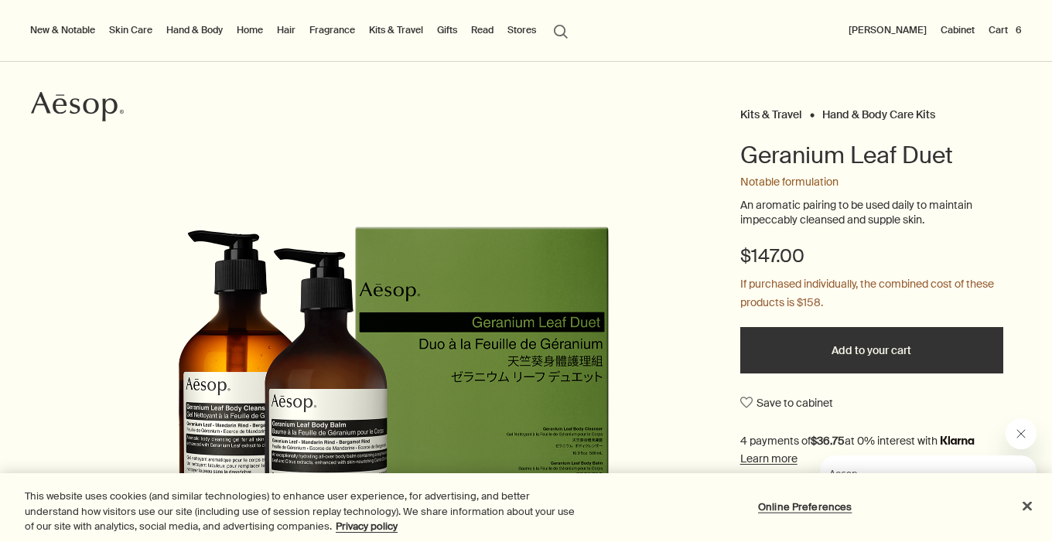
scroll to position [85, 0]
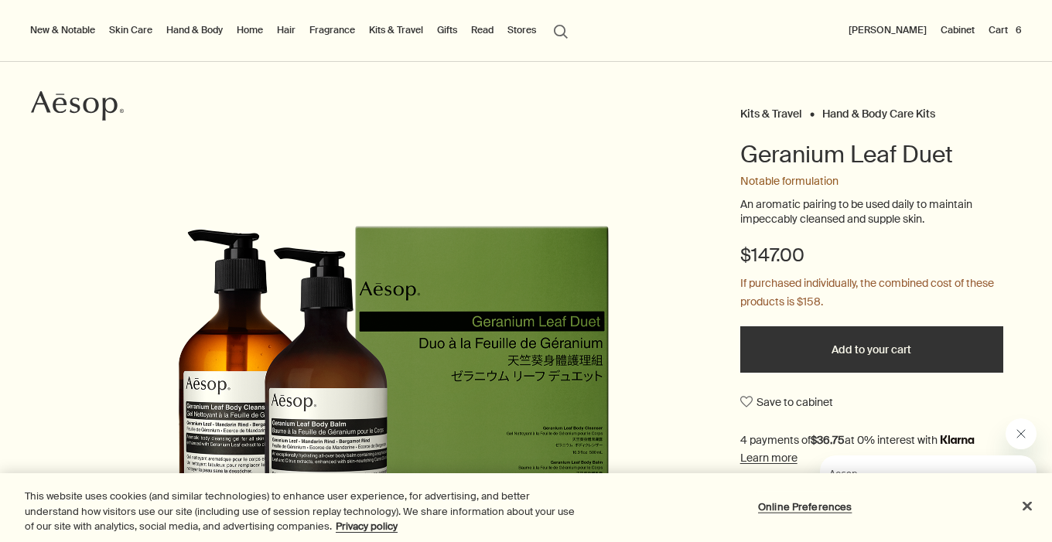
click at [1002, 28] on button "Cart 6" at bounding box center [1005, 30] width 39 height 19
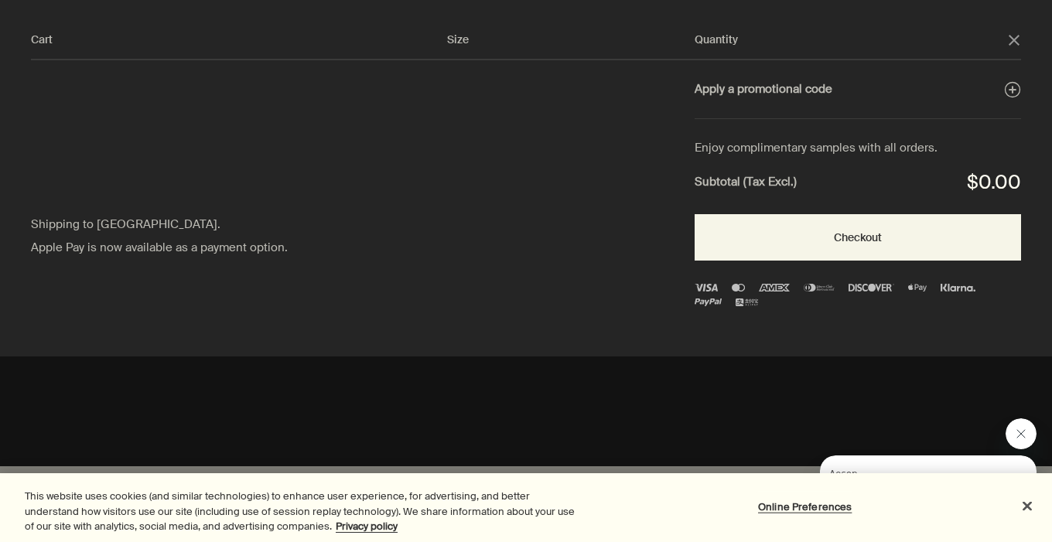
click at [1016, 36] on icon "close" at bounding box center [1014, 40] width 11 height 11
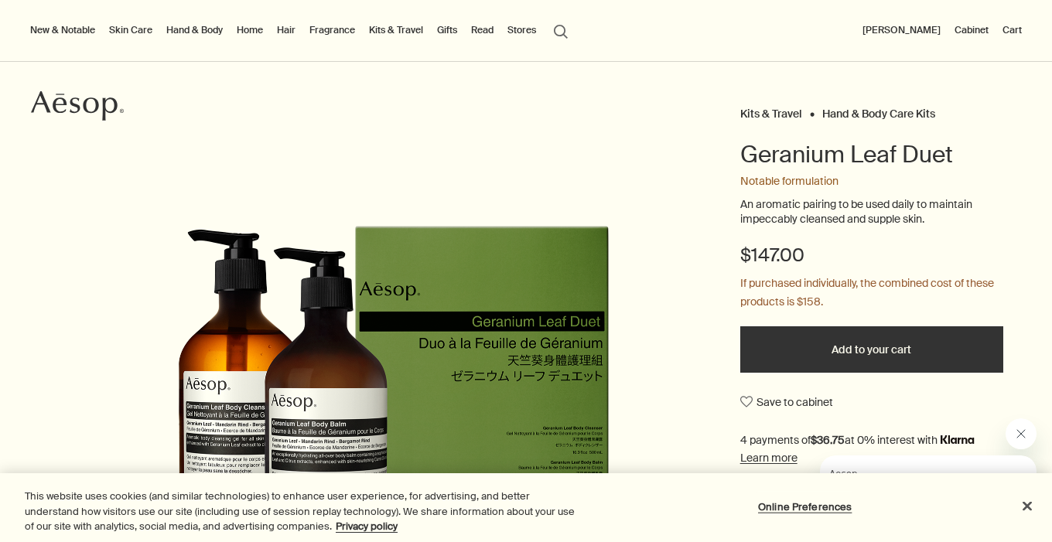
scroll to position [0, 0]
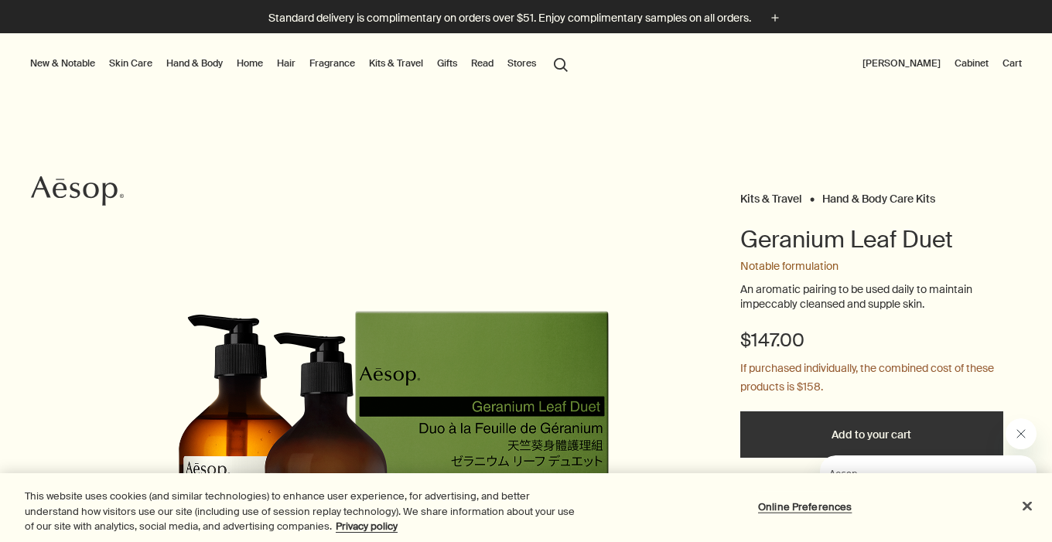
click at [918, 60] on button "[PERSON_NAME]" at bounding box center [902, 63] width 84 height 19
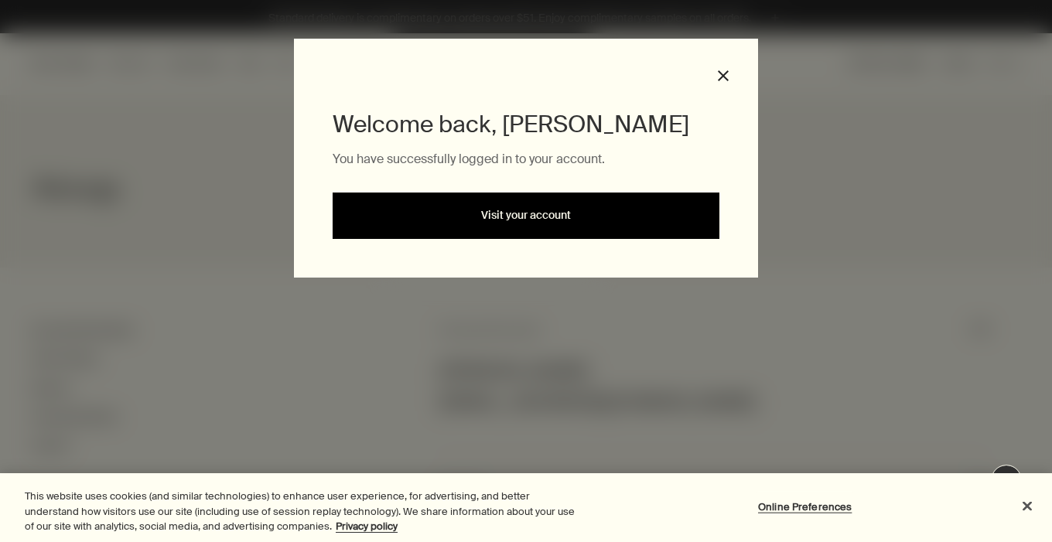
click at [604, 216] on link "Visit your account" at bounding box center [526, 216] width 387 height 46
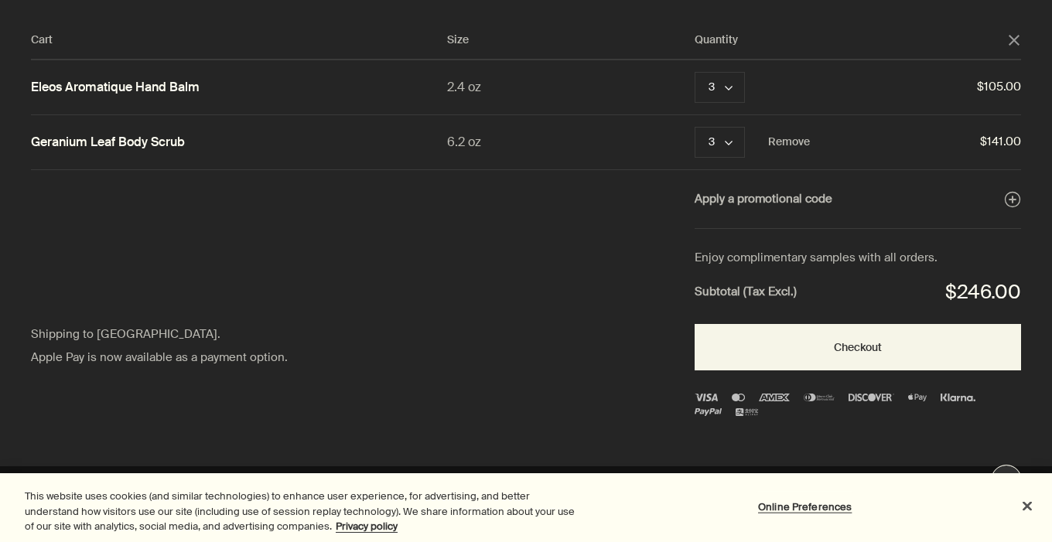
click at [124, 129] on div "Geranium Leaf Body Scrub 6.2 oz 3 chevron Remove $141.00" at bounding box center [526, 142] width 990 height 54
click at [128, 142] on link "Geranium Leaf Body Scrub" at bounding box center [108, 143] width 154 height 16
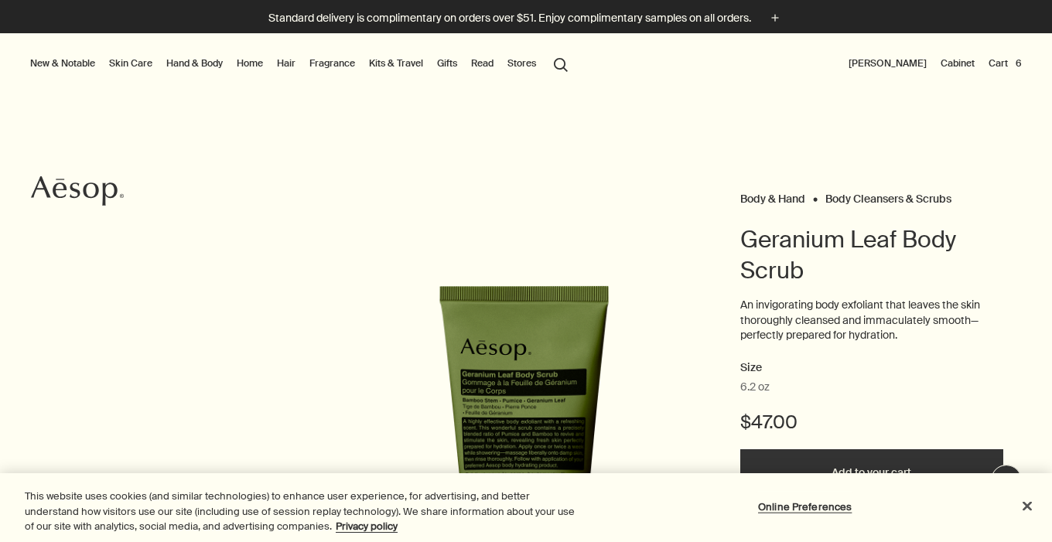
click at [1000, 48] on li "Cart 6" at bounding box center [1005, 64] width 39 height 62
click at [1001, 61] on button "Cart 6" at bounding box center [1005, 63] width 39 height 19
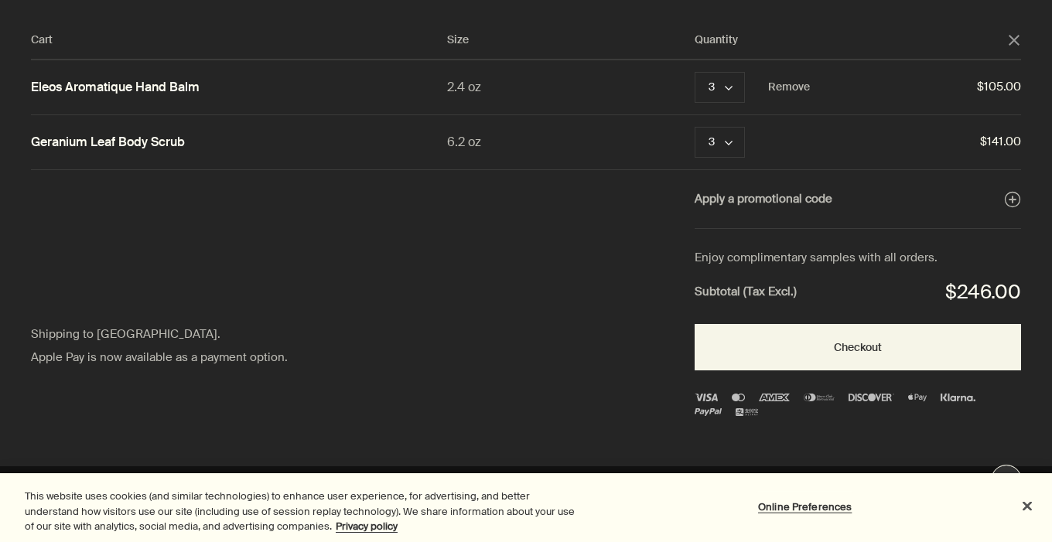
click at [184, 84] on link "Eleos Aromatique Hand Balm" at bounding box center [115, 88] width 169 height 16
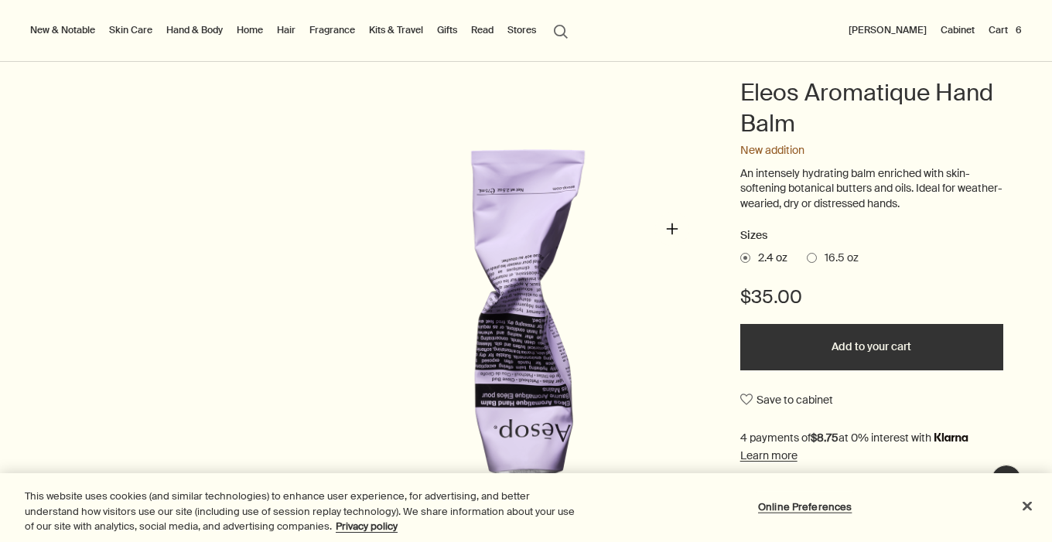
scroll to position [111, 0]
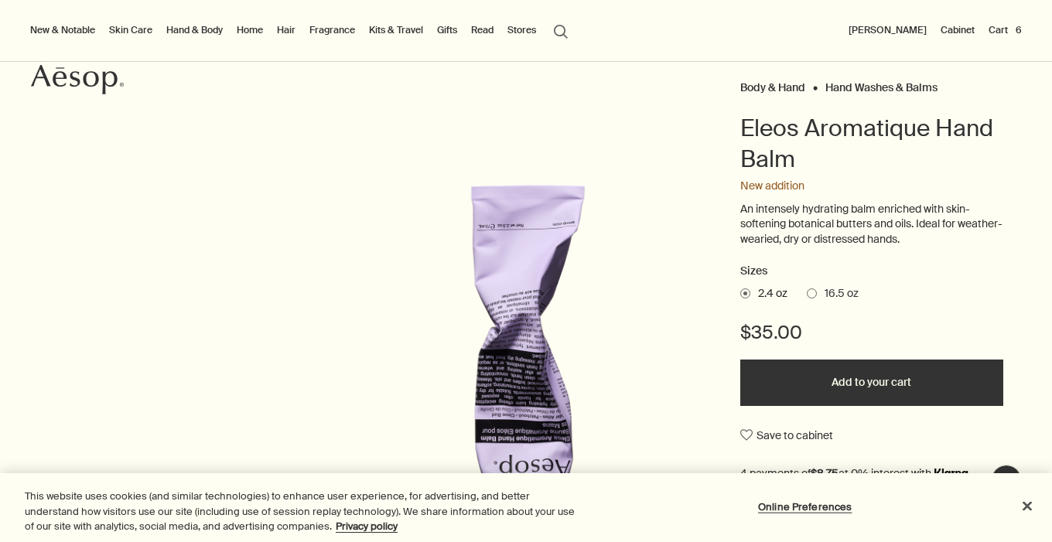
click at [1000, 25] on button "Cart 6" at bounding box center [1005, 30] width 39 height 19
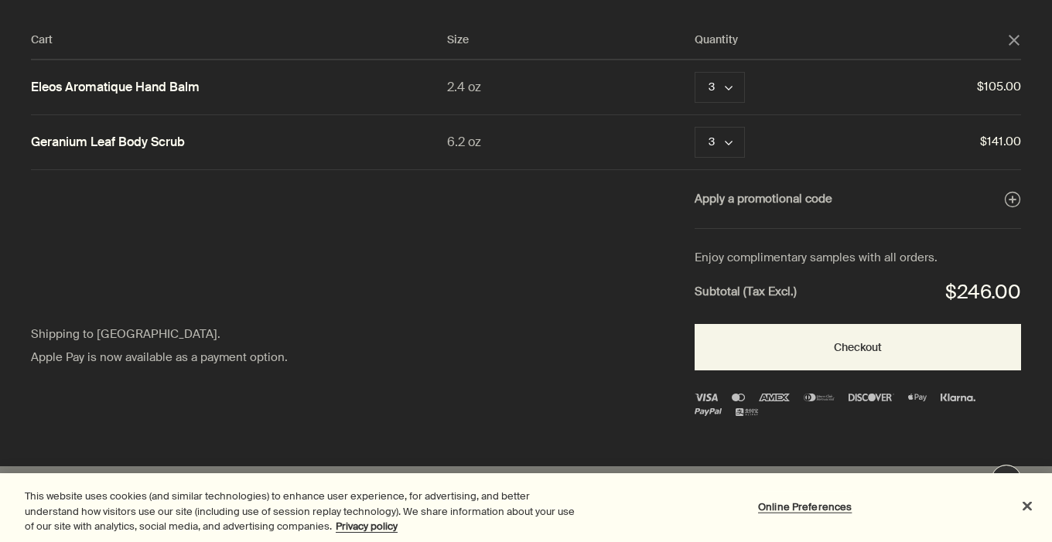
click at [1017, 43] on polygon "Close" at bounding box center [1014, 40] width 11 height 11
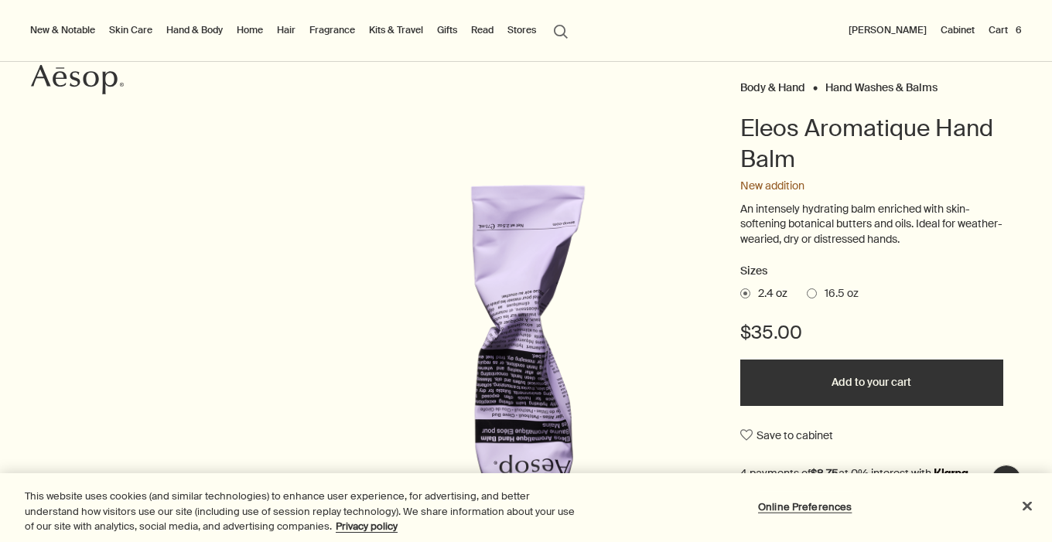
click at [132, 29] on link "Skin Care" at bounding box center [131, 30] width 50 height 19
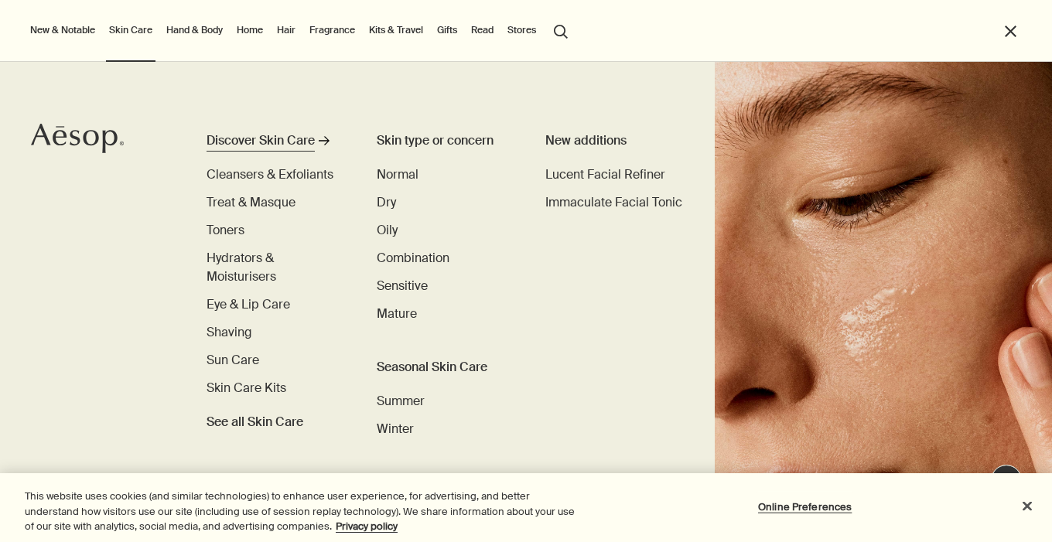
click at [252, 140] on div "Discover Skin Care" at bounding box center [261, 141] width 108 height 19
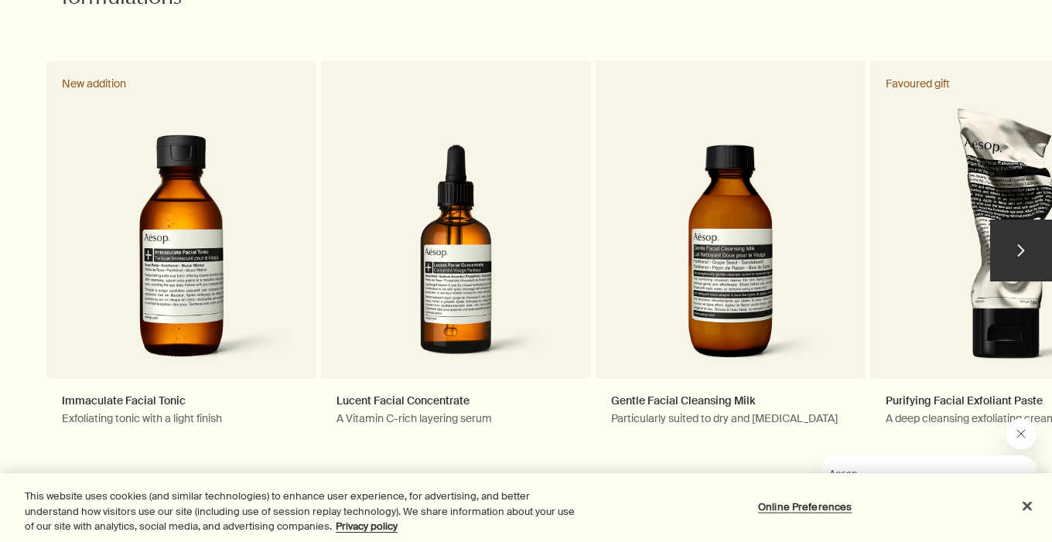
click at [1021, 249] on button "chevron" at bounding box center [1021, 251] width 62 height 62
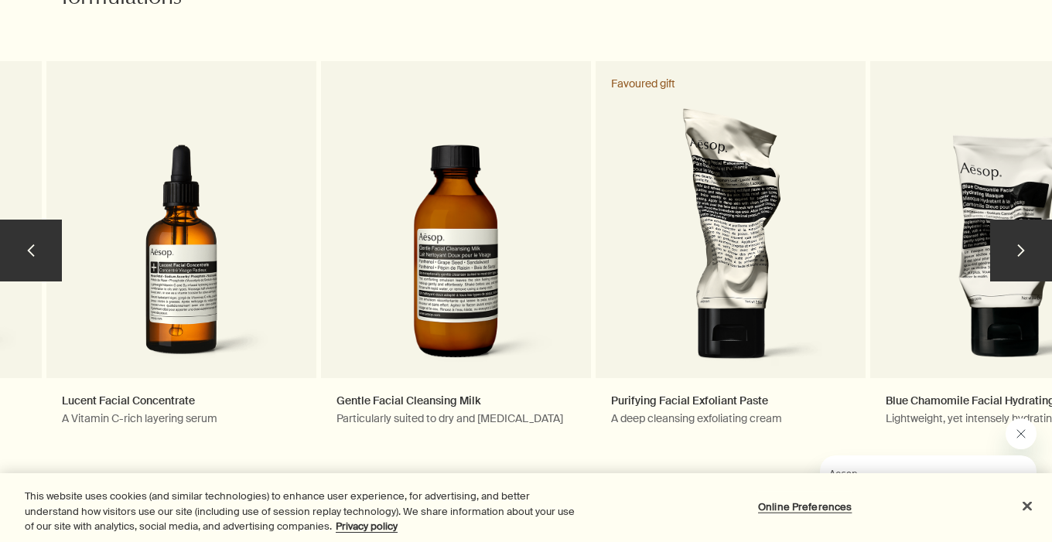
click at [1021, 250] on button "chevron" at bounding box center [1021, 251] width 62 height 62
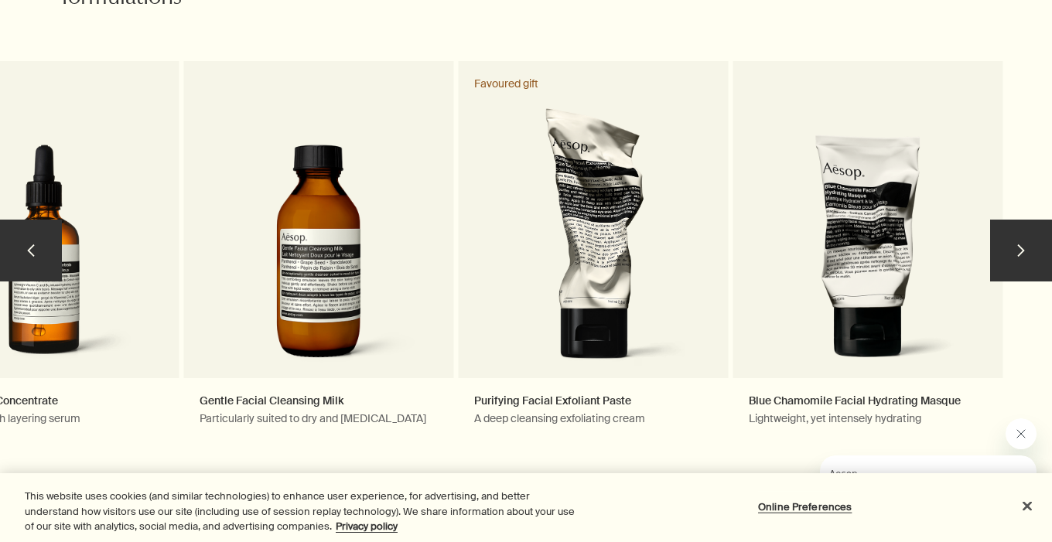
click at [1021, 250] on button "chevron" at bounding box center [1021, 251] width 62 height 62
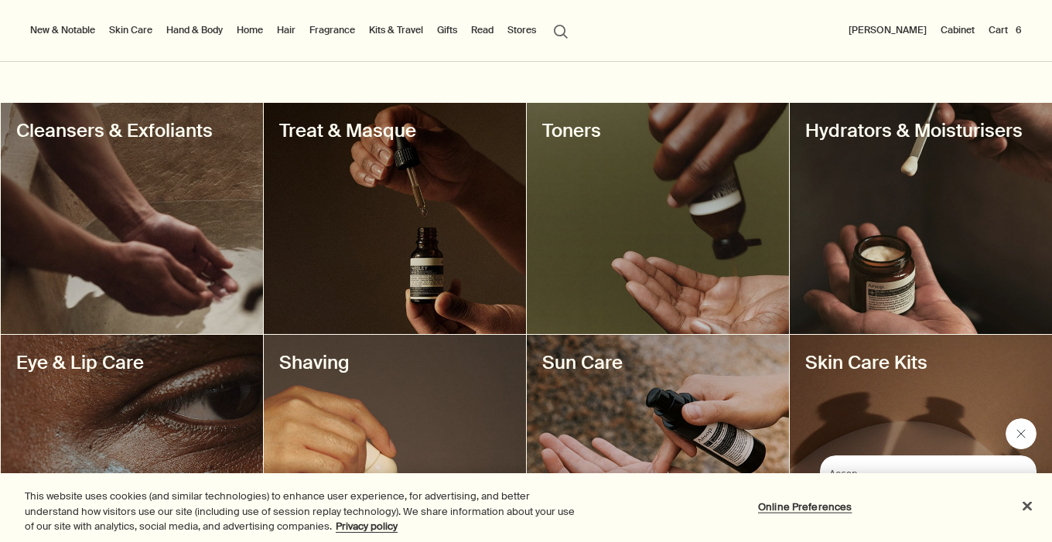
scroll to position [525, 0]
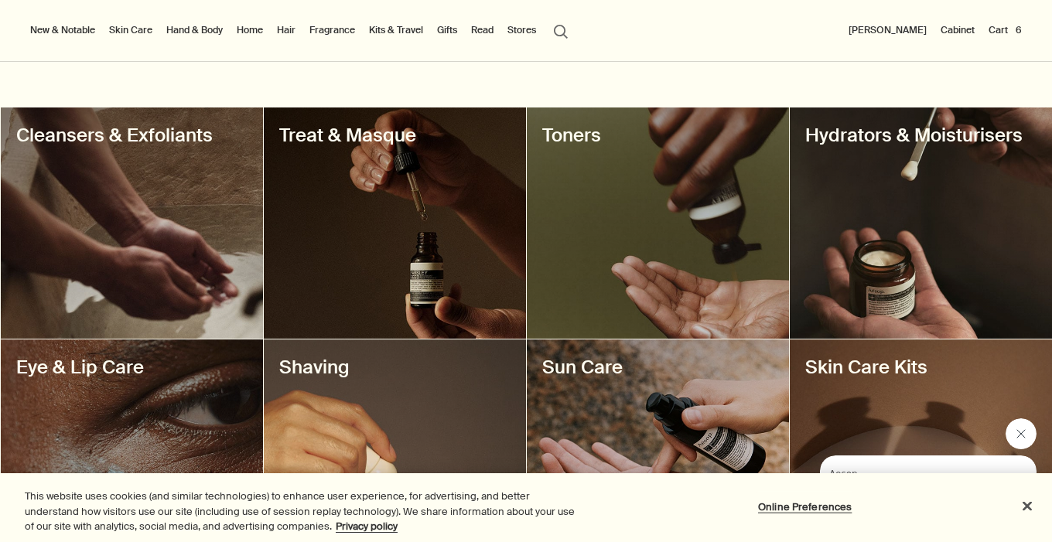
click at [918, 202] on div at bounding box center [921, 223] width 262 height 231
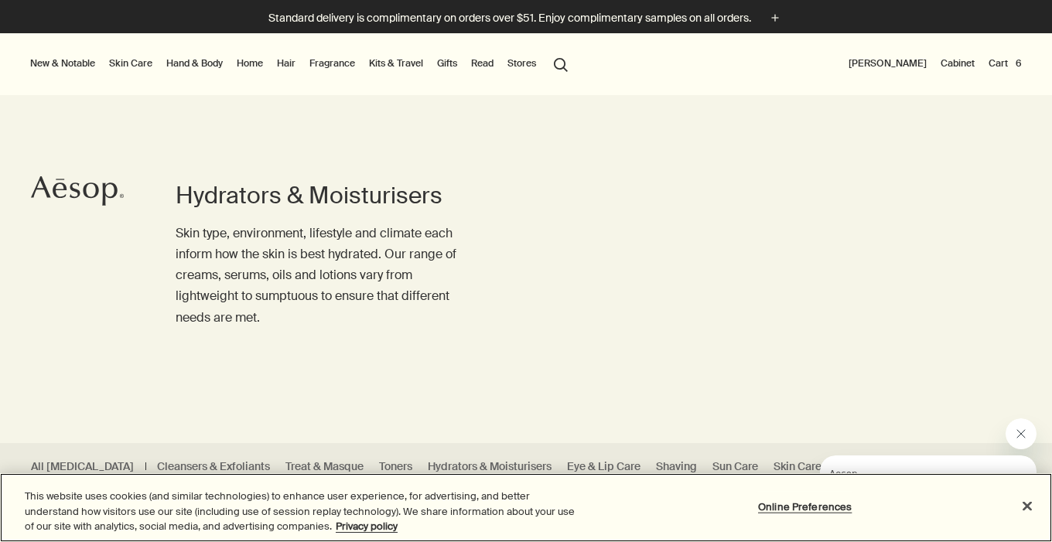
scroll to position [1, 0]
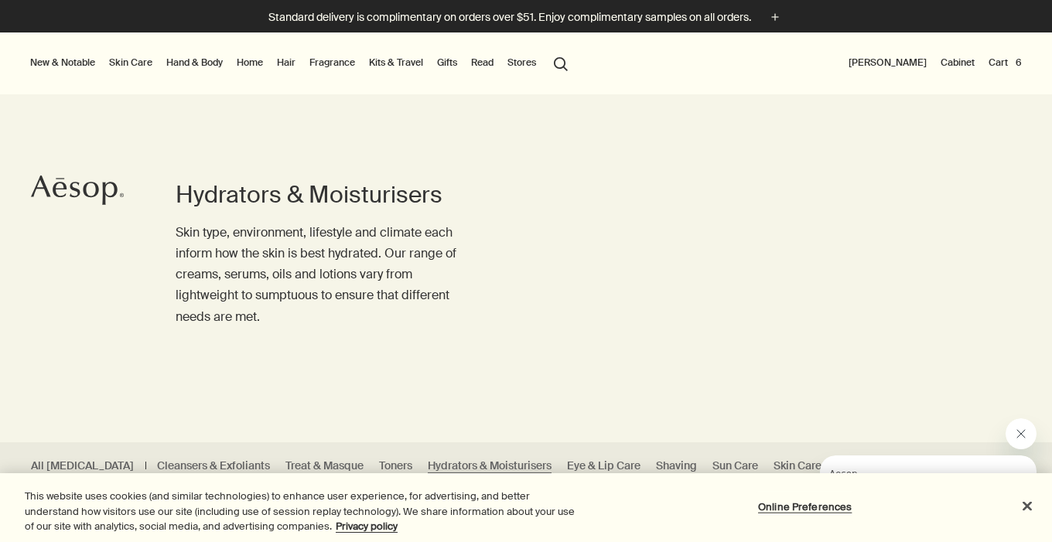
click at [145, 67] on link "Skin Care" at bounding box center [131, 62] width 50 height 19
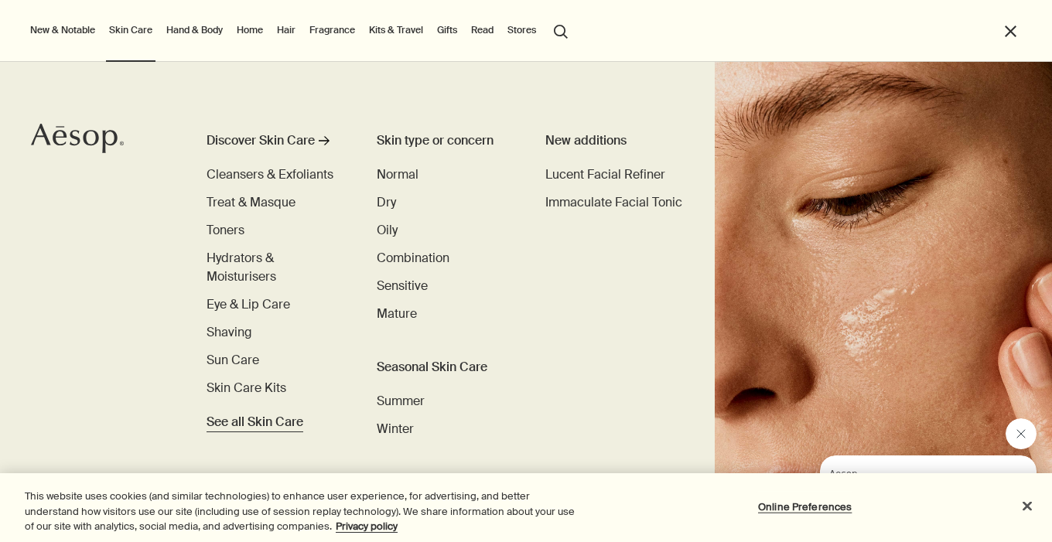
click at [274, 423] on span "See all Skin Care" at bounding box center [255, 422] width 97 height 19
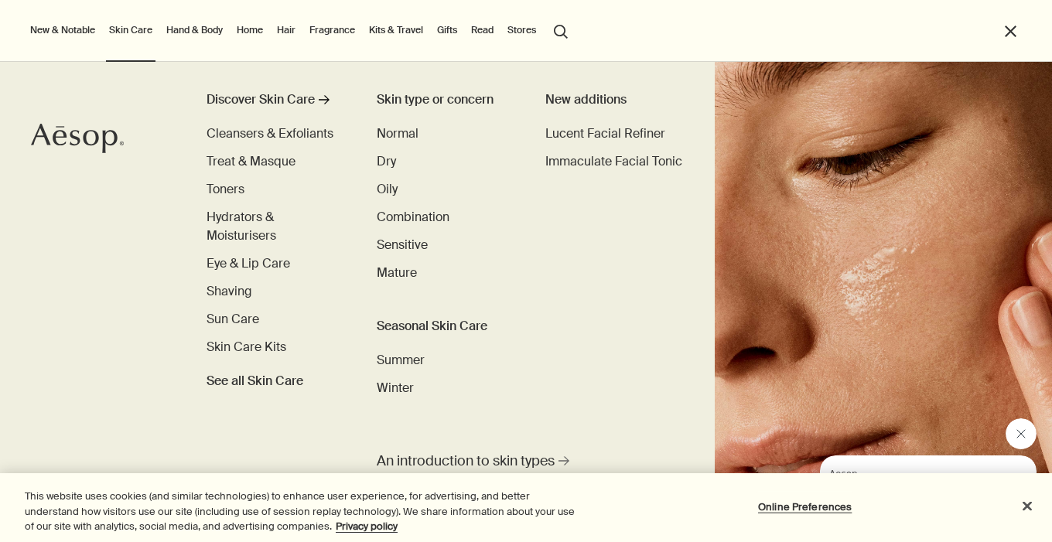
scroll to position [52, 0]
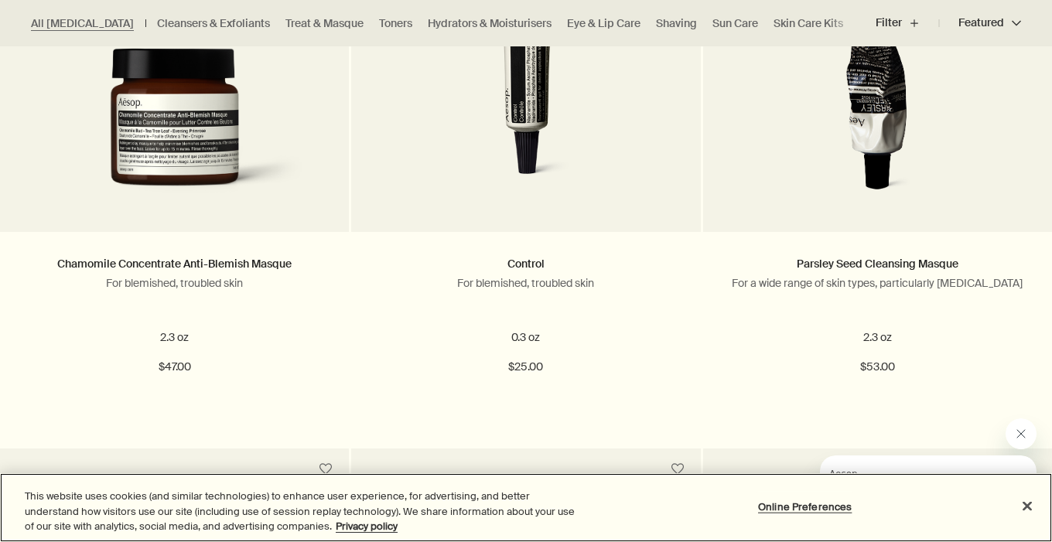
scroll to position [7429, 0]
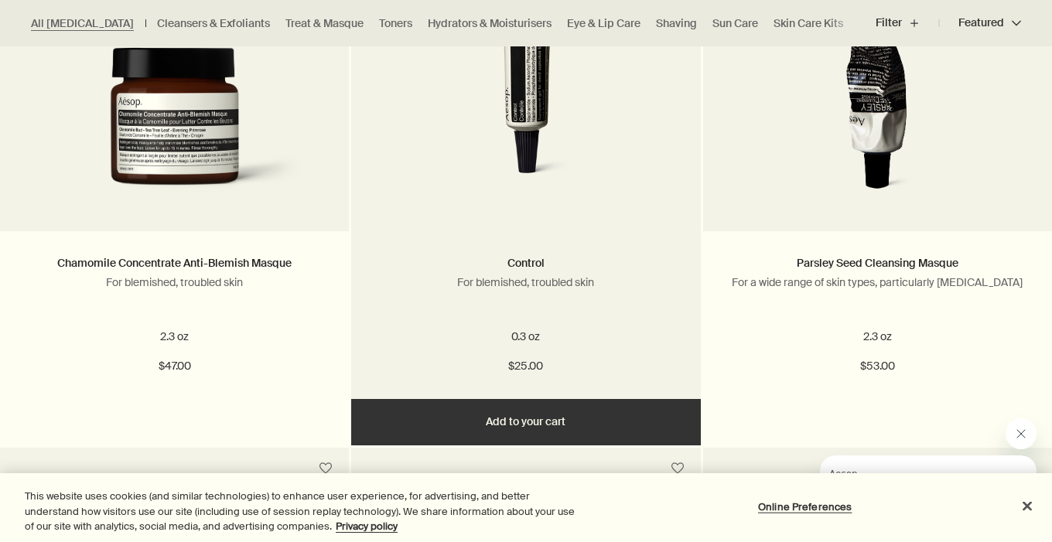
click at [525, 210] on link at bounding box center [525, 76] width 349 height 309
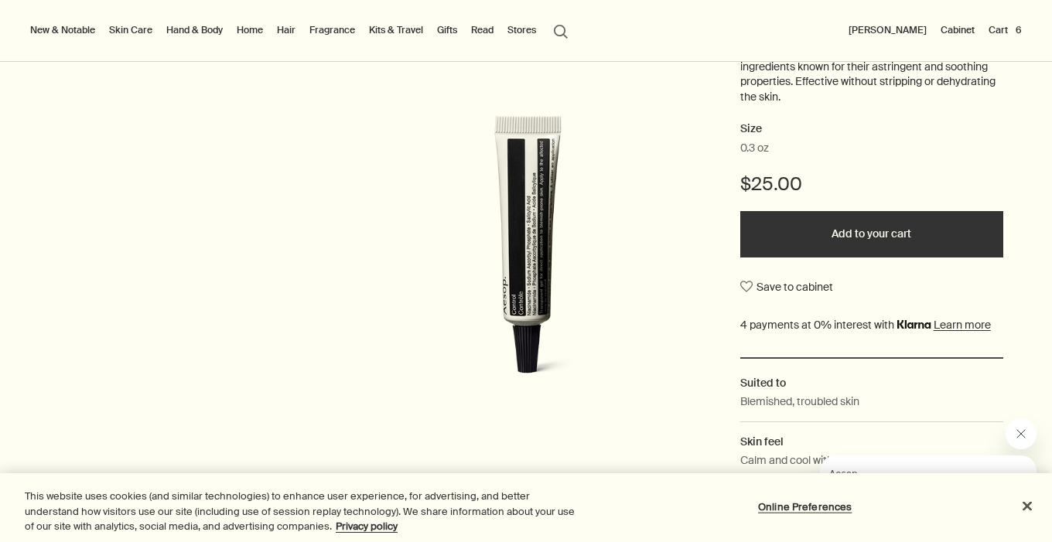
scroll to position [227, 0]
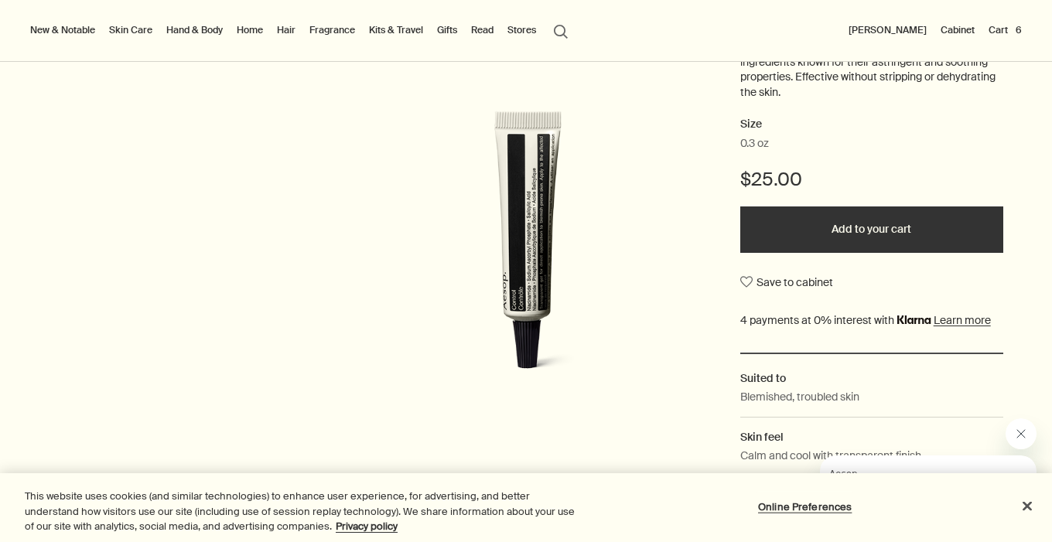
click at [532, 327] on img at bounding box center [526, 259] width 340 height 297
click at [792, 228] on button "Add to your cart" at bounding box center [871, 230] width 263 height 46
click at [1003, 39] on li "Cart 7" at bounding box center [1006, 31] width 38 height 62
click at [1005, 28] on button "Cart 7" at bounding box center [1006, 30] width 38 height 19
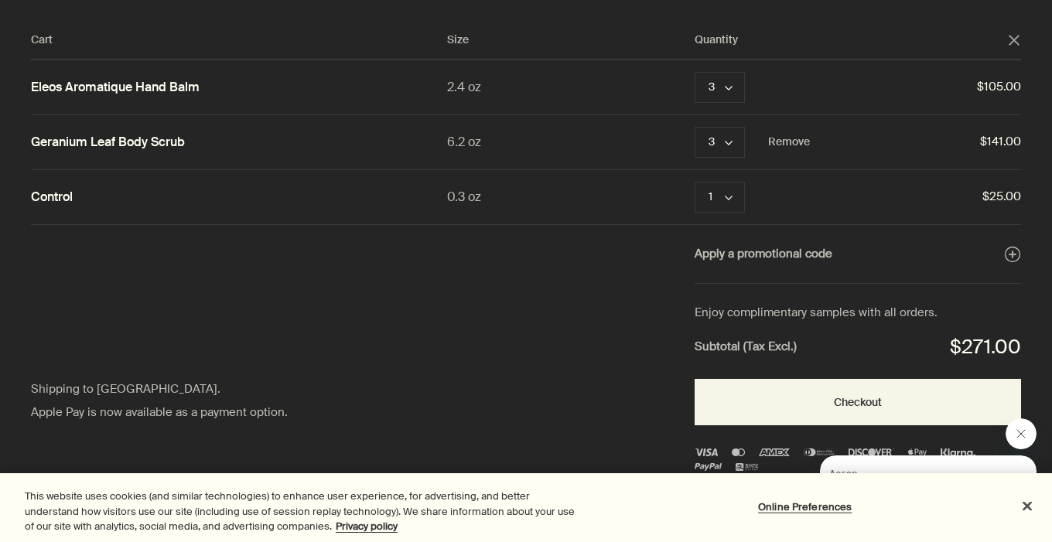
click at [162, 138] on link "Geranium Leaf Body Scrub" at bounding box center [108, 143] width 154 height 16
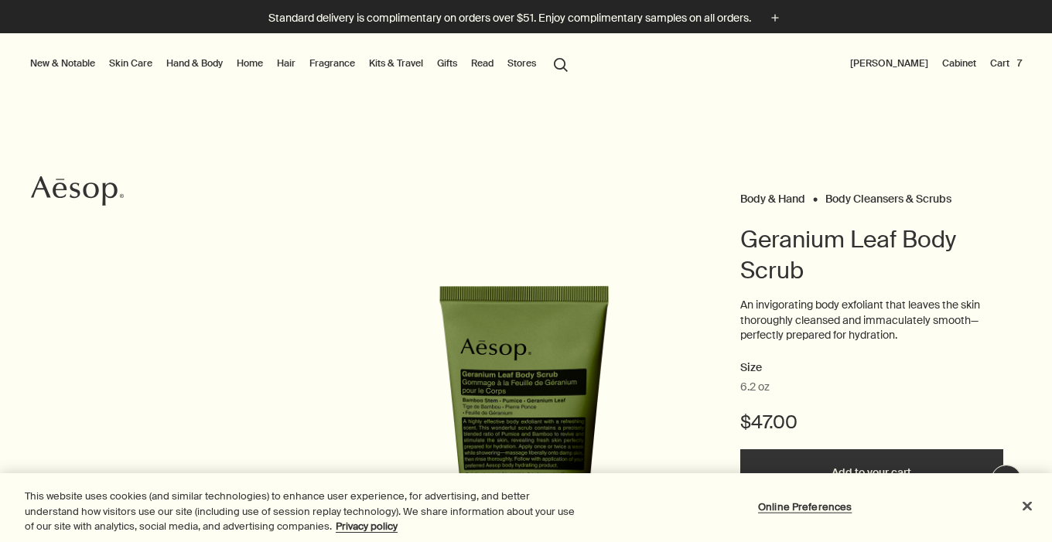
click at [1007, 59] on button "Cart 7" at bounding box center [1006, 63] width 38 height 19
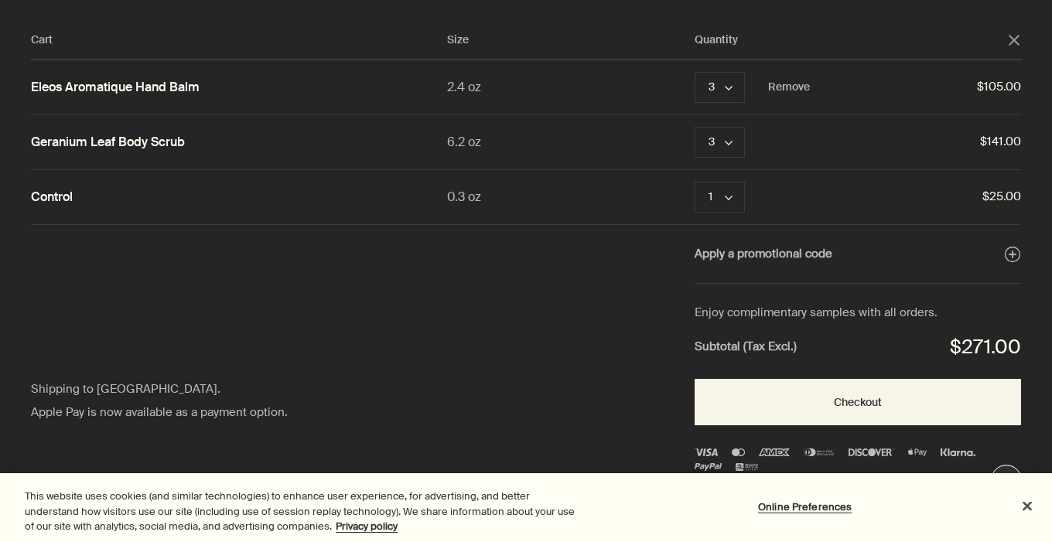
click at [144, 88] on link "Eleos Aromatique Hand Balm" at bounding box center [115, 88] width 169 height 16
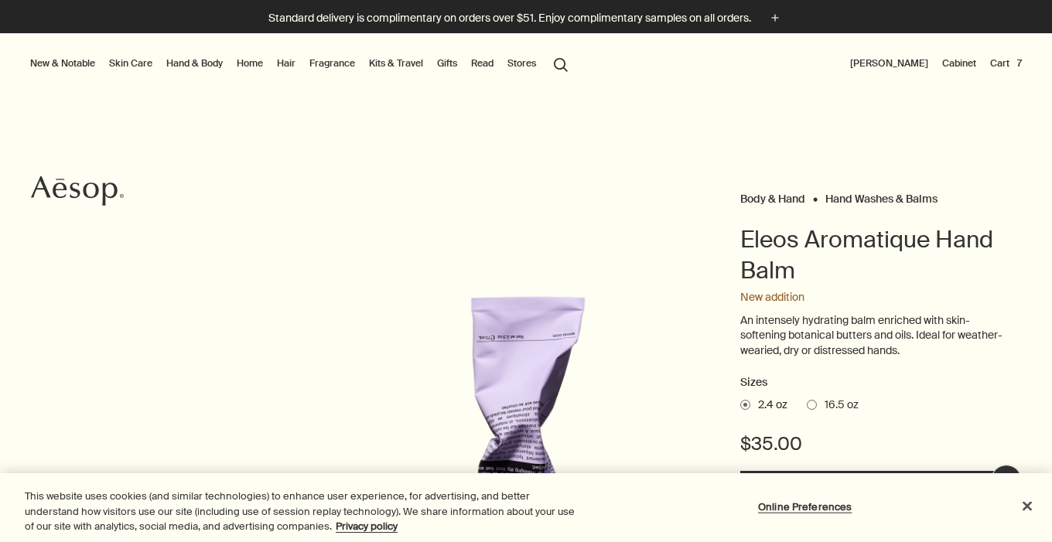
click at [1014, 65] on button "Cart 7" at bounding box center [1006, 63] width 38 height 19
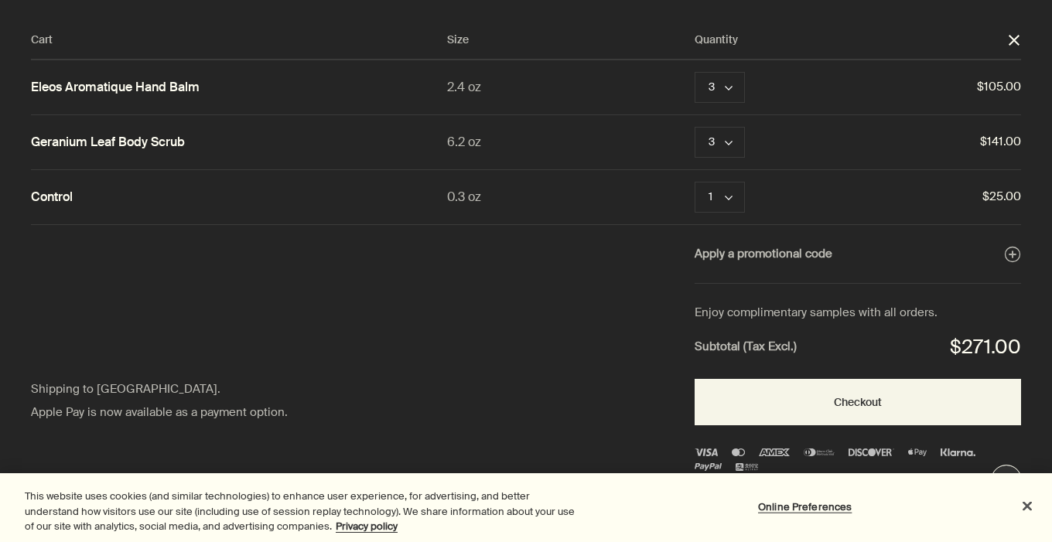
scroll to position [214, 0]
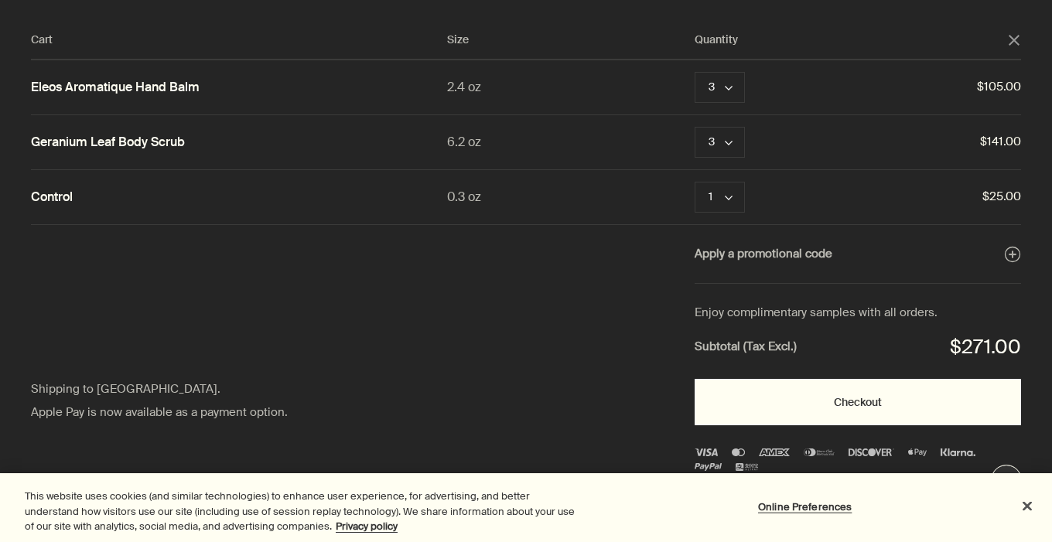
click at [870, 409] on button "Checkout" at bounding box center [858, 402] width 327 height 46
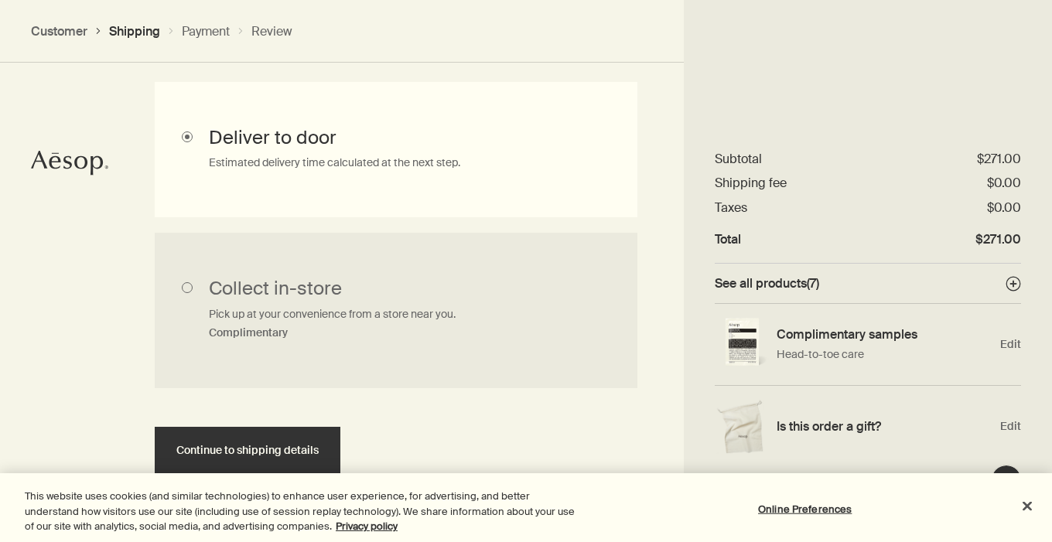
scroll to position [504, 0]
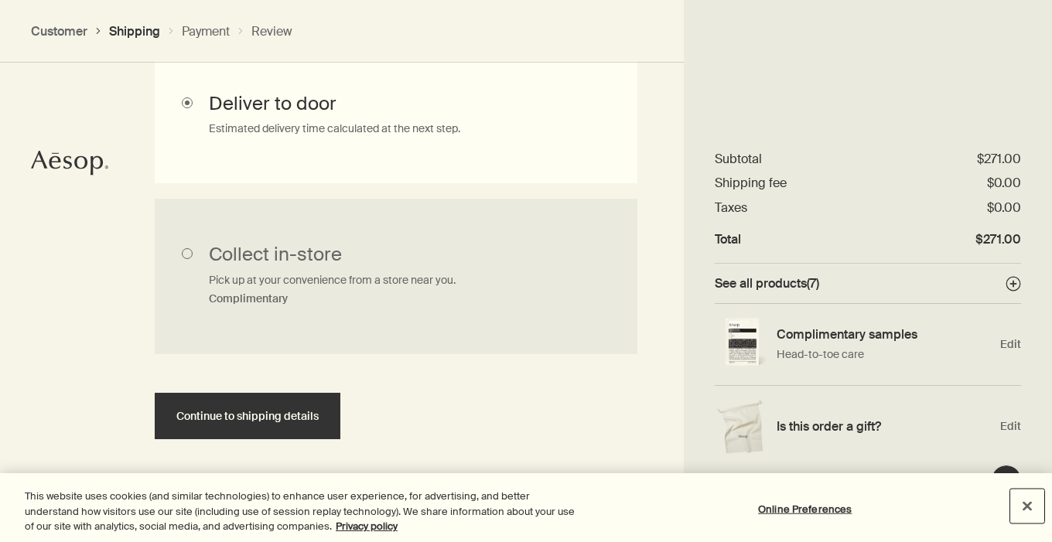
click at [1026, 504] on button "Close" at bounding box center [1027, 506] width 34 height 34
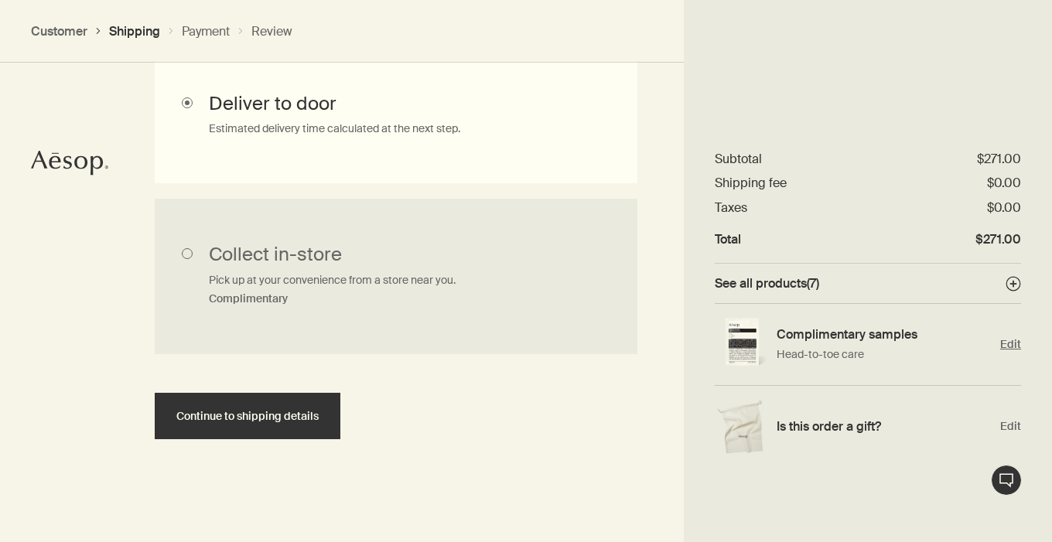
click at [1007, 345] on span "Edit" at bounding box center [1010, 344] width 21 height 15
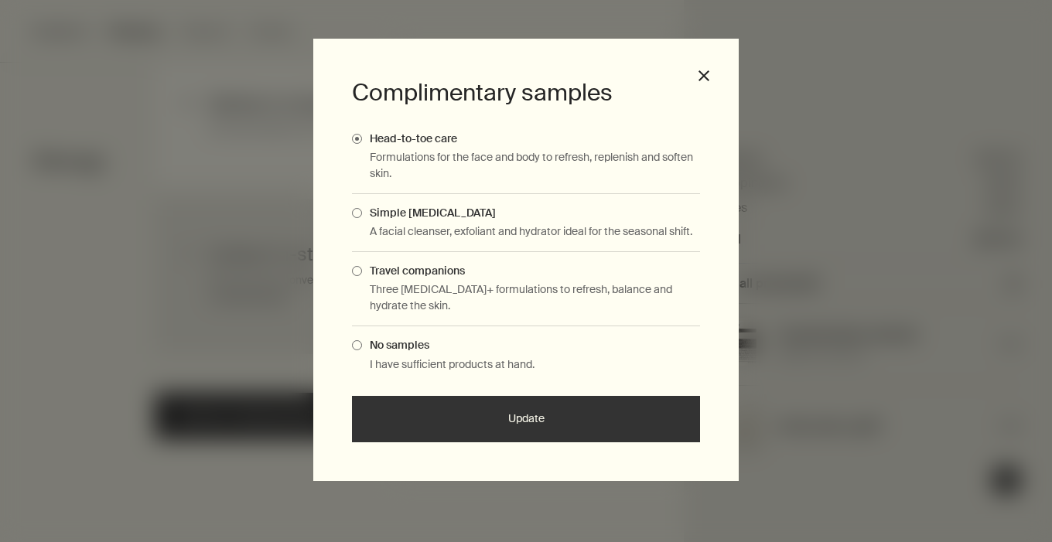
click at [580, 290] on p "Three [MEDICAL_DATA]+ formulations to refresh, balance and hydrate the skin." at bounding box center [535, 298] width 330 height 32
click at [355, 271] on span "Complimentary Samples Modal" at bounding box center [357, 271] width 10 height 10
click at [362, 271] on input "Travel companions" at bounding box center [362, 269] width 0 height 10
click at [362, 216] on span "Simple [MEDICAL_DATA]" at bounding box center [429, 213] width 134 height 14
click at [362, 216] on input "Simple [MEDICAL_DATA]" at bounding box center [362, 211] width 0 height 10
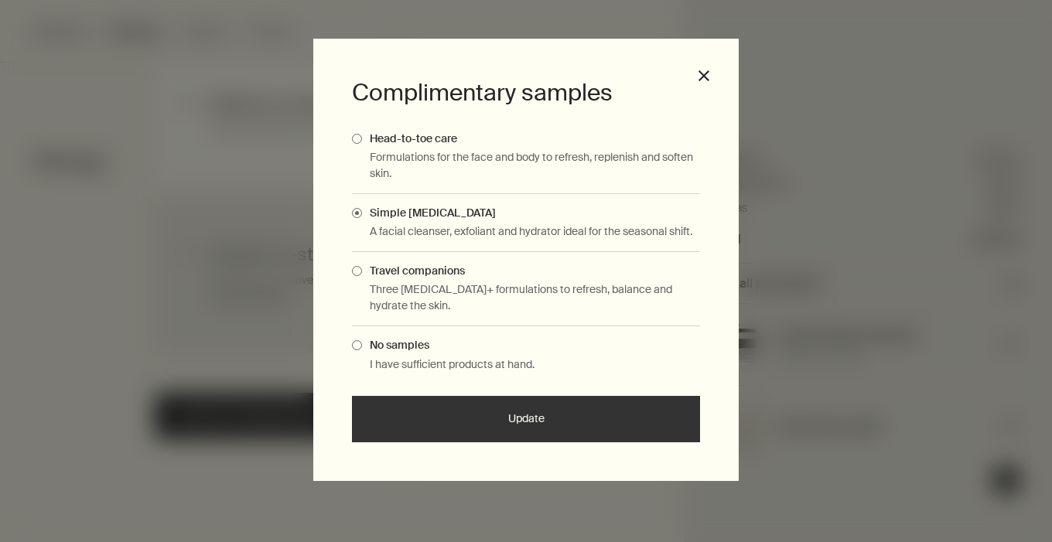
click at [476, 427] on button "Update" at bounding box center [526, 419] width 348 height 46
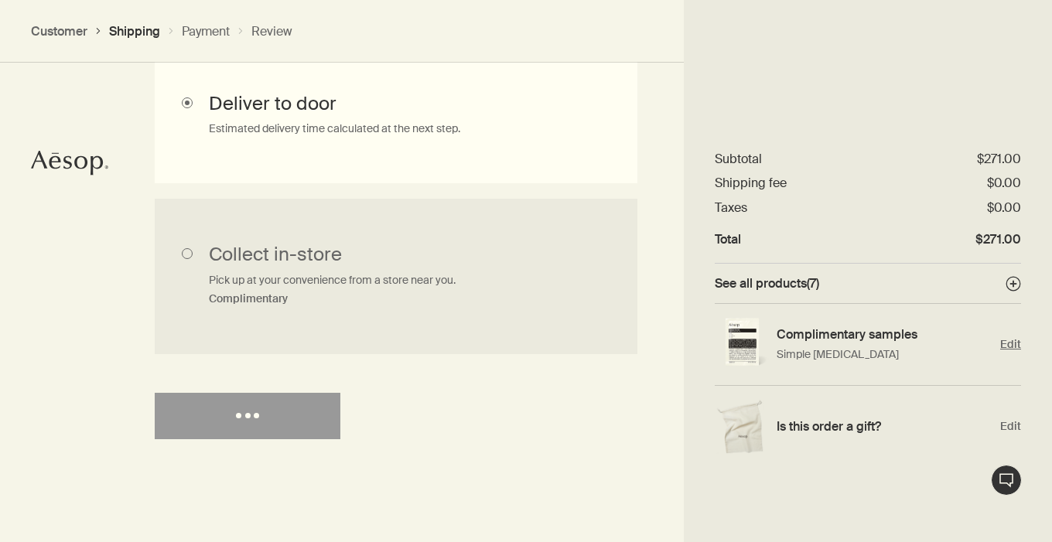
click at [1014, 348] on span "Edit" at bounding box center [1010, 344] width 21 height 15
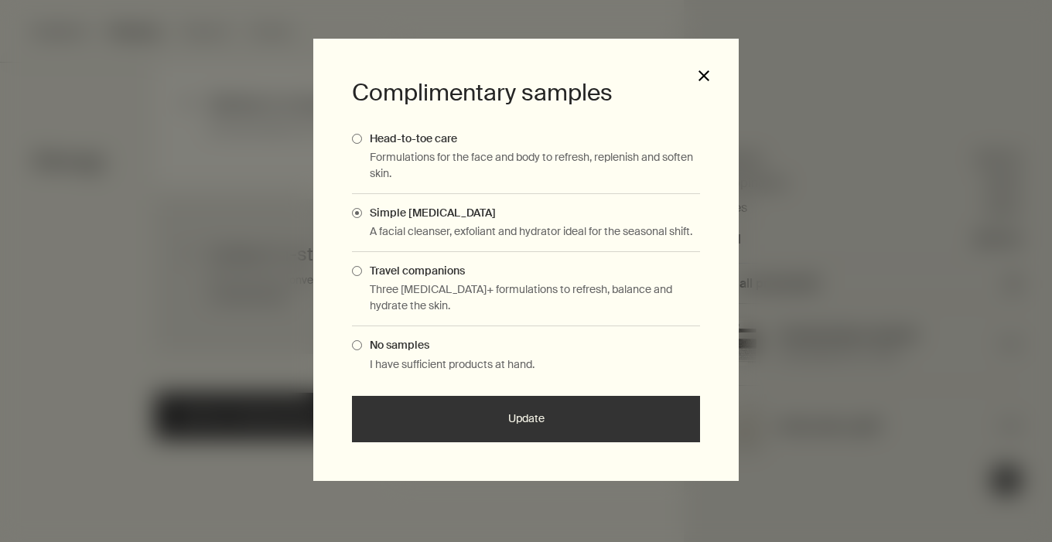
click at [699, 75] on button "close" at bounding box center [704, 76] width 14 height 14
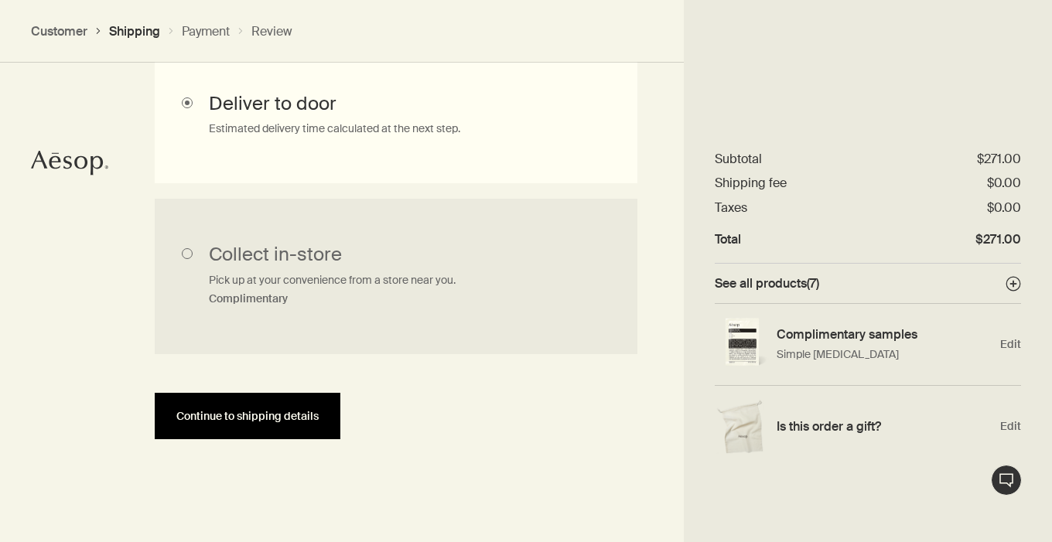
click at [252, 419] on span "Continue to shipping details" at bounding box center [247, 417] width 142 height 12
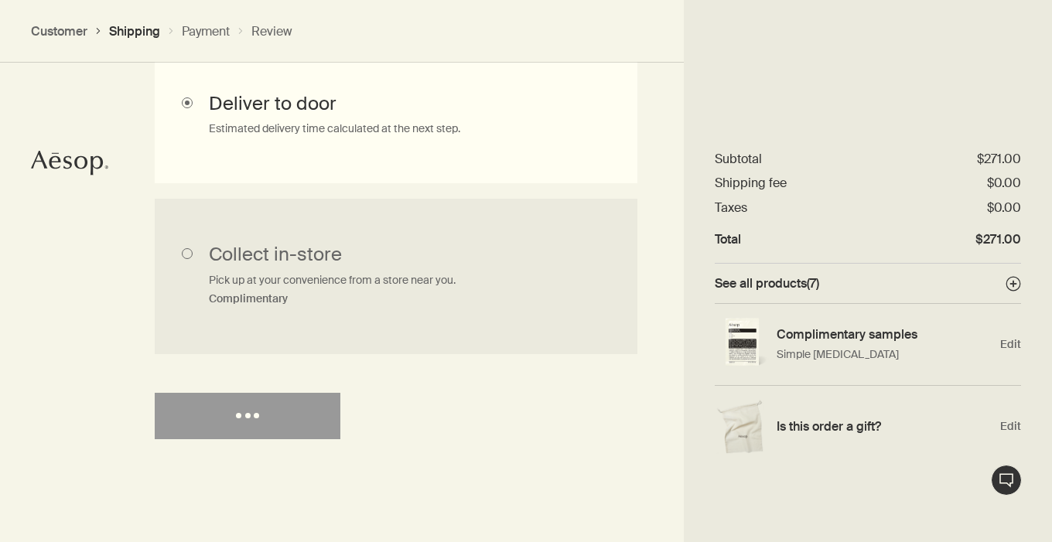
select select "US"
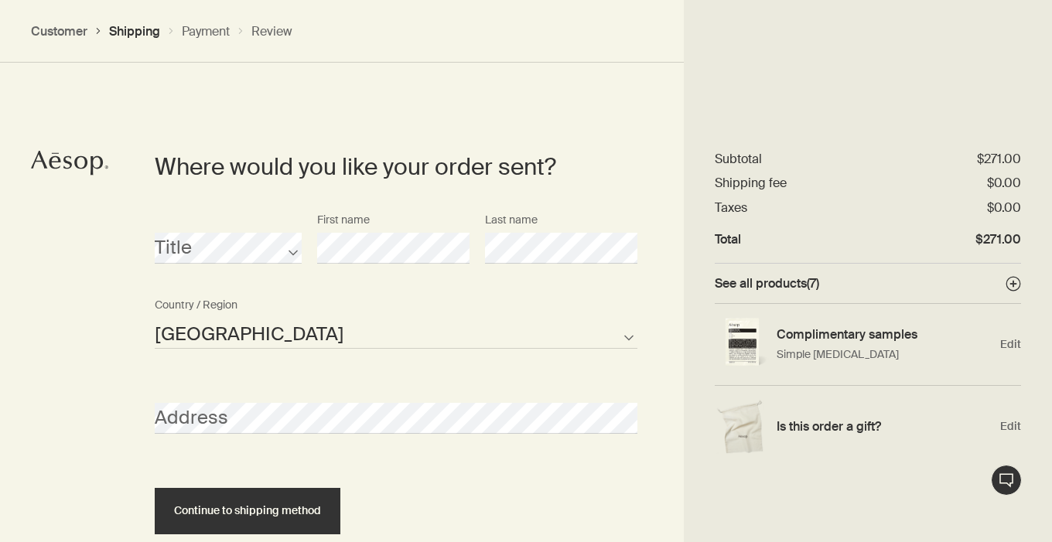
scroll to position [675, 0]
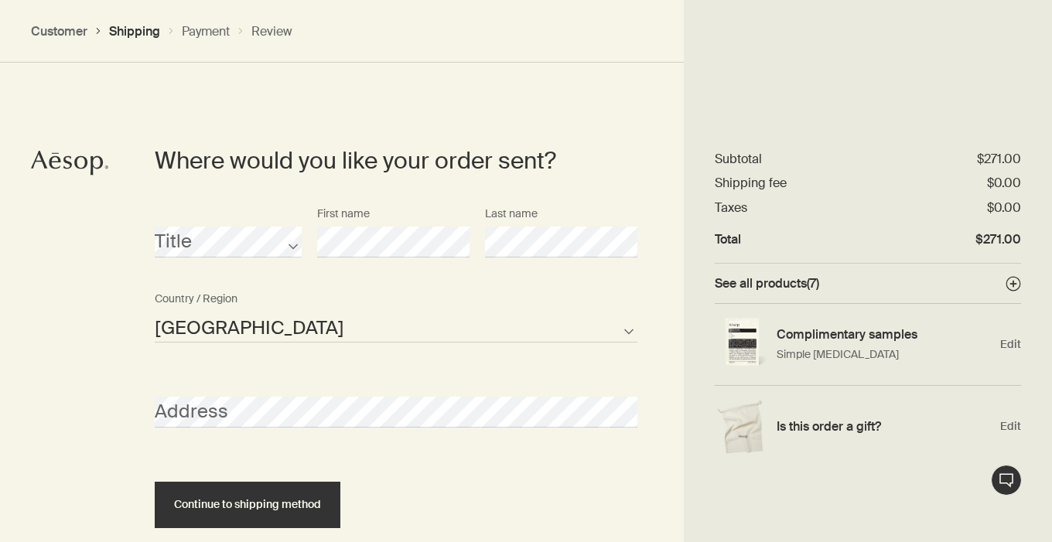
click at [272, 334] on select "[GEOGRAPHIC_DATA] Not listed" at bounding box center [396, 327] width 483 height 31
select select "US"
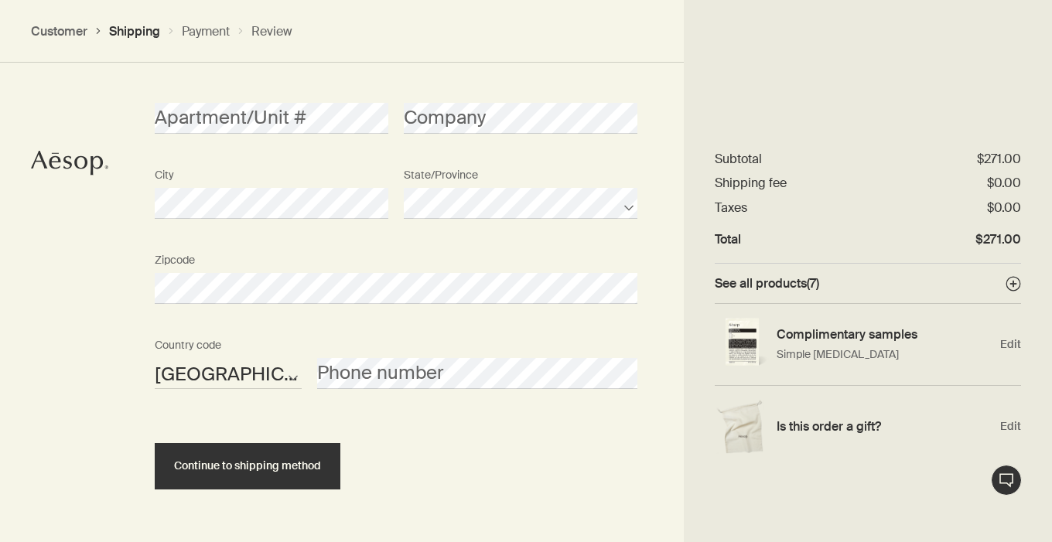
scroll to position [1103, 0]
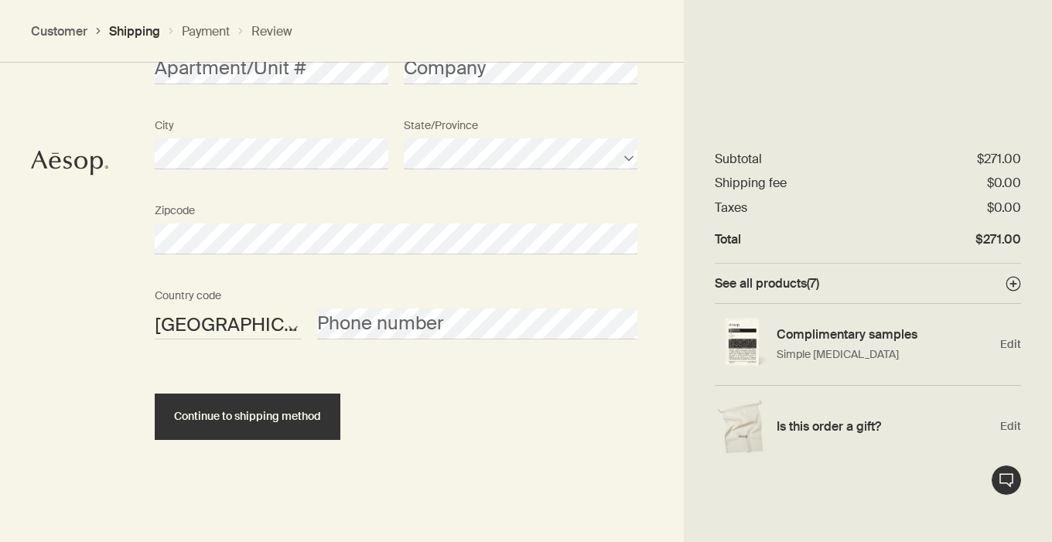
click at [373, 301] on div "Phone number" at bounding box center [477, 311] width 336 height 58
click at [273, 385] on div "Continue to shipping method" at bounding box center [396, 404] width 483 height 74
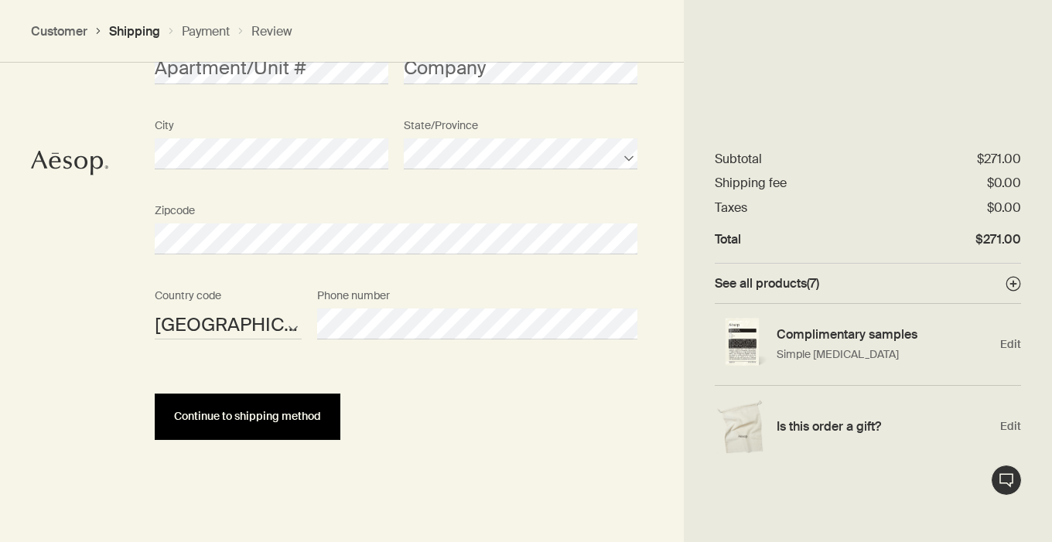
click at [269, 415] on span "Continue to shipping method" at bounding box center [247, 417] width 147 height 12
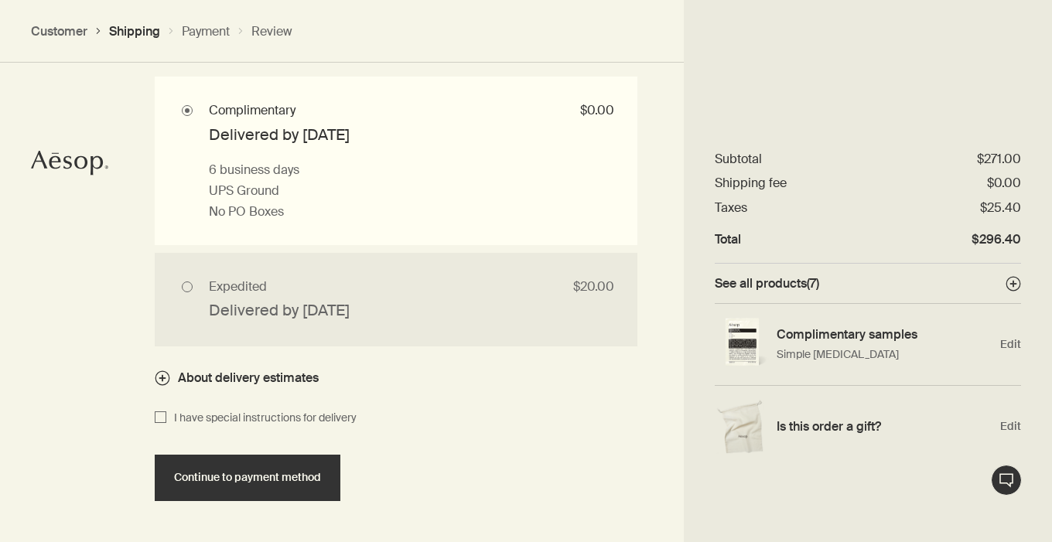
scroll to position [1517, 0]
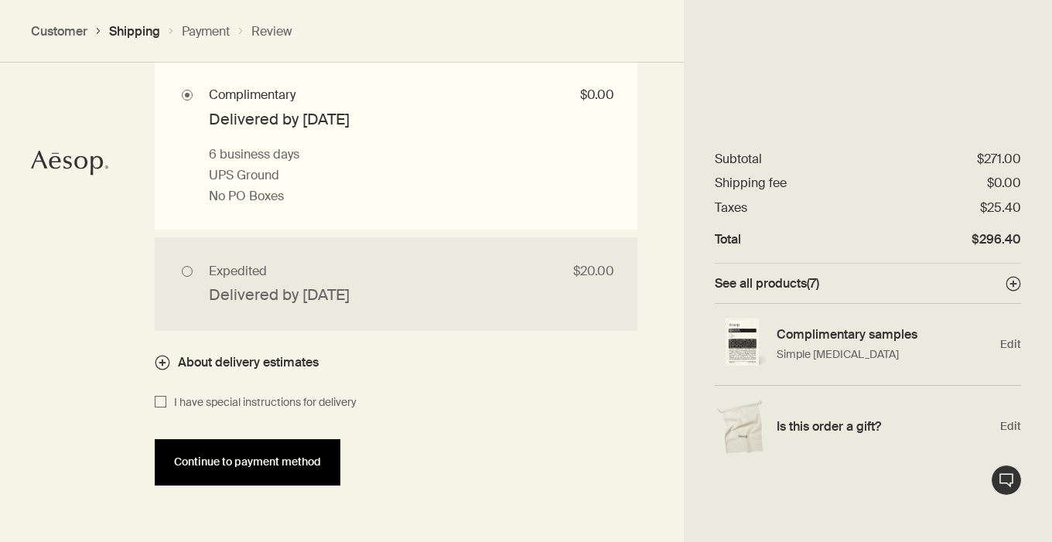
click at [301, 462] on span "Continue to payment method" at bounding box center [247, 463] width 147 height 12
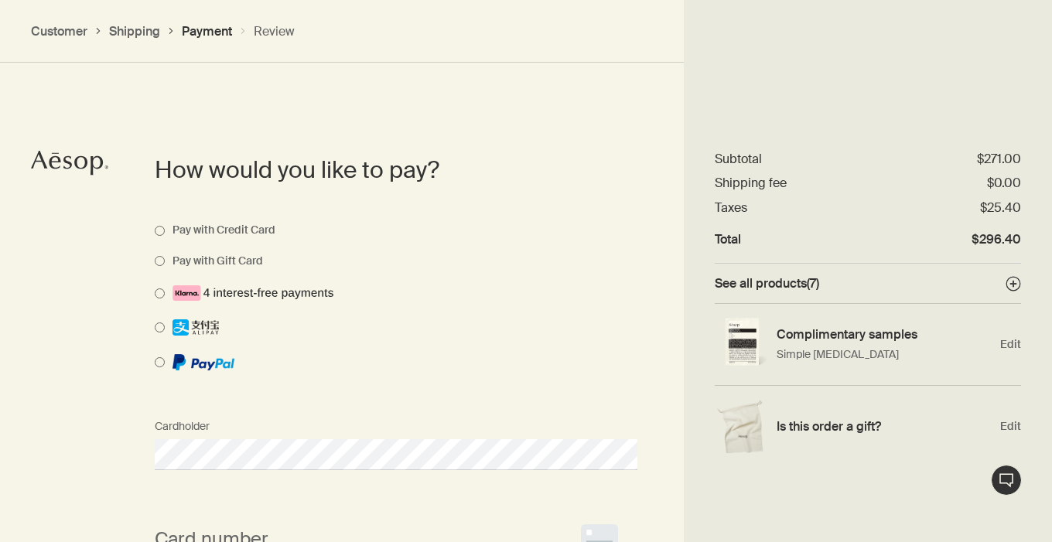
scroll to position [1097, 0]
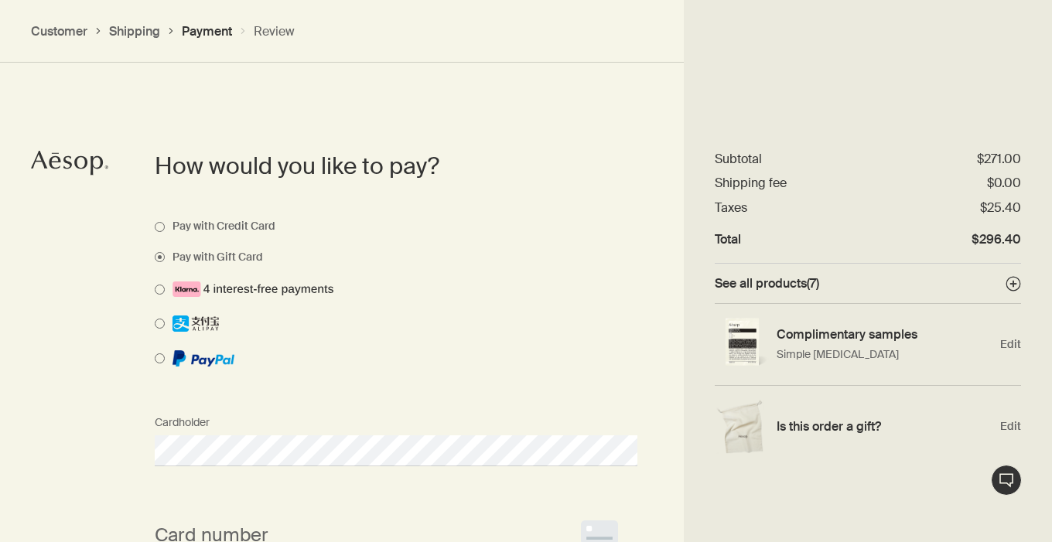
select select "US"
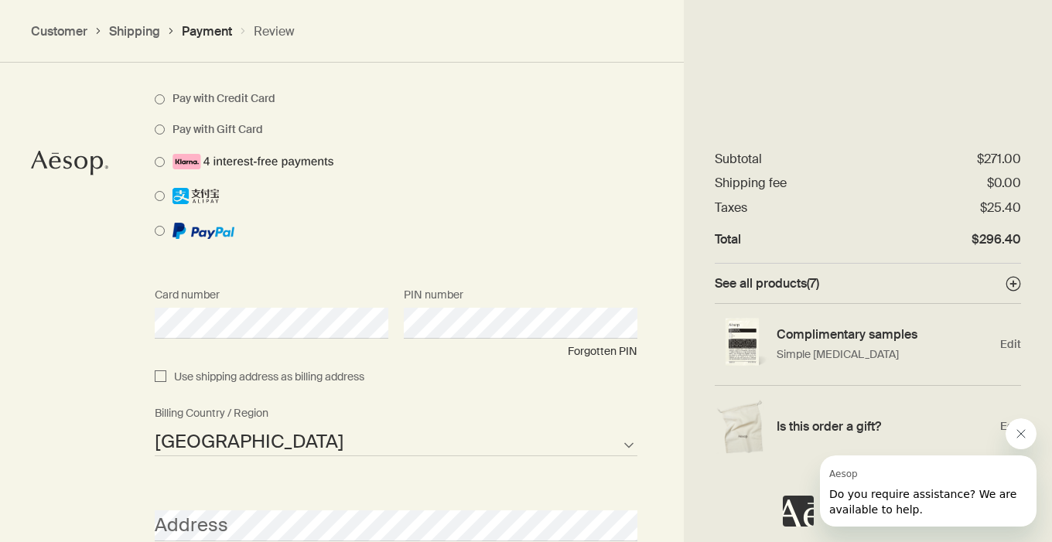
scroll to position [1236, 0]
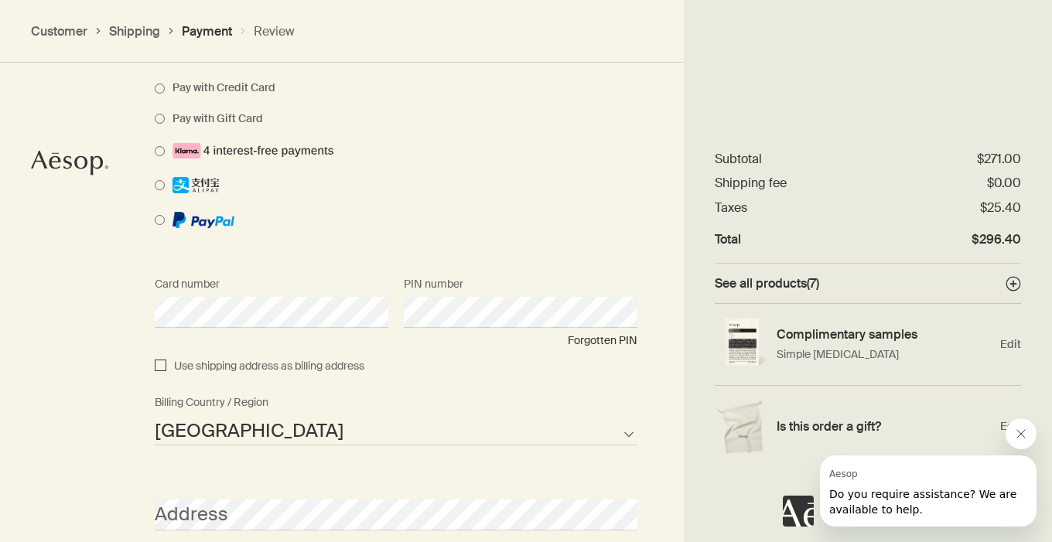
click at [164, 368] on input "Use shipping address as billing address" at bounding box center [161, 366] width 12 height 19
checkbox input "true"
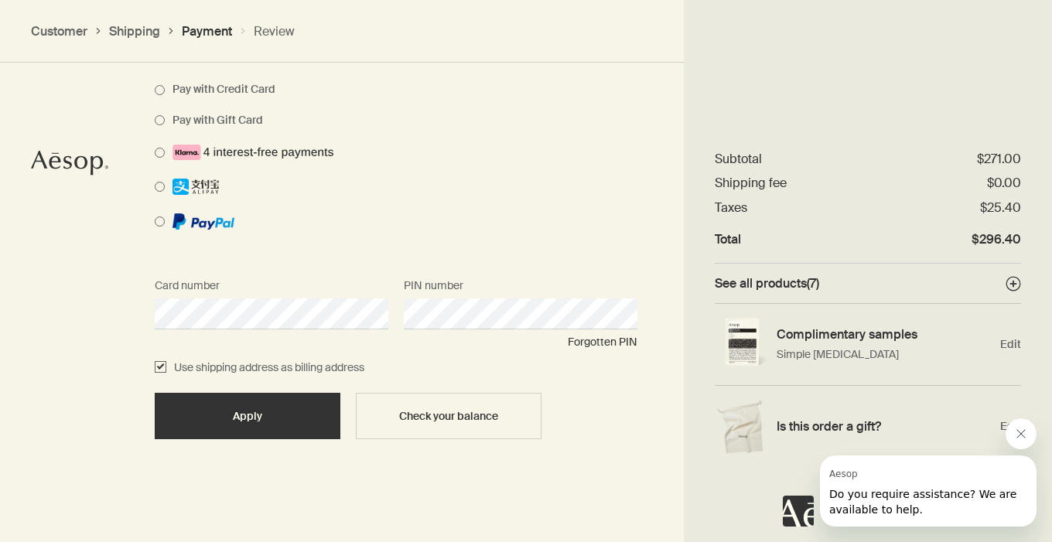
scroll to position [1234, 0]
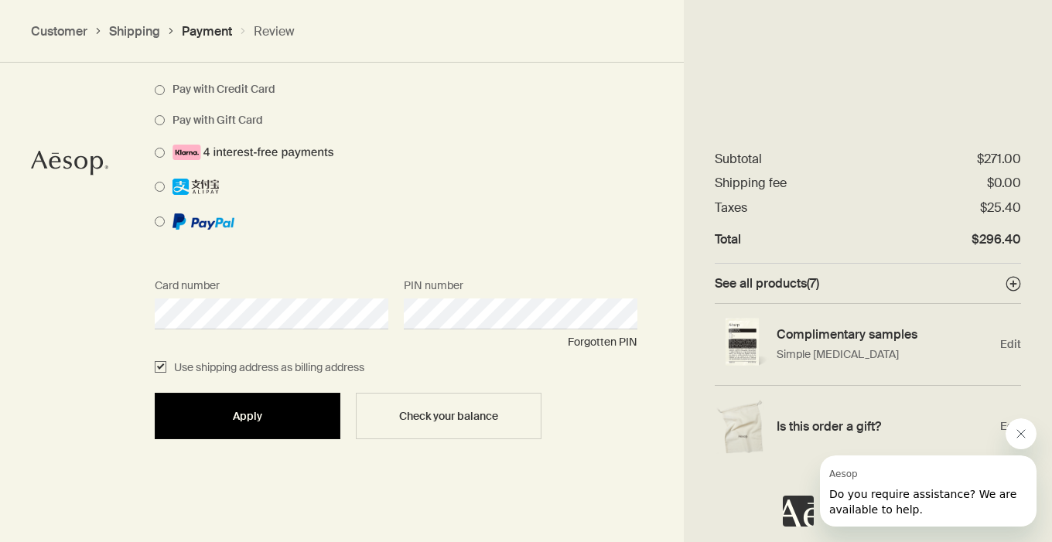
click at [276, 403] on button "Apply" at bounding box center [248, 416] width 186 height 46
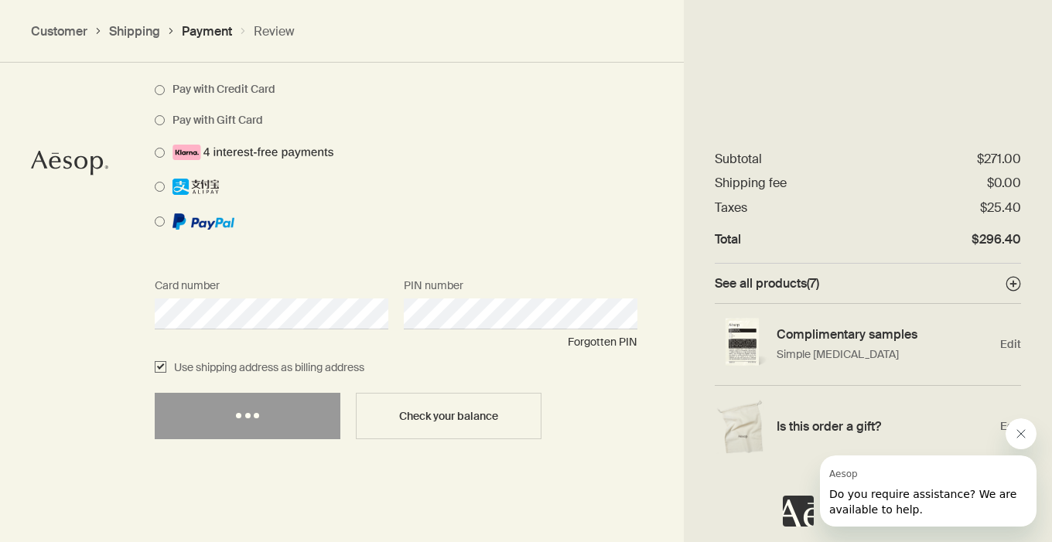
select select "US"
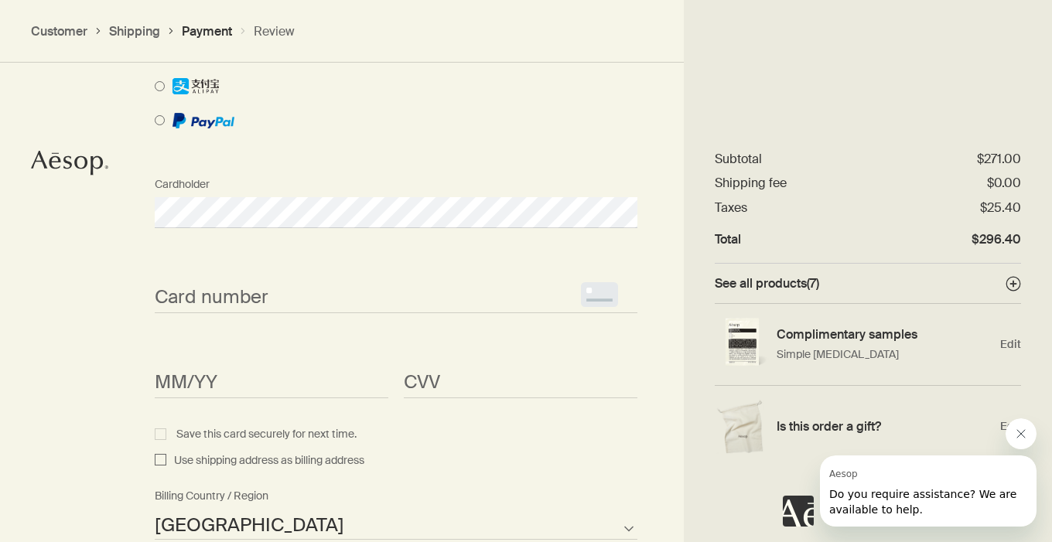
scroll to position [1676, 0]
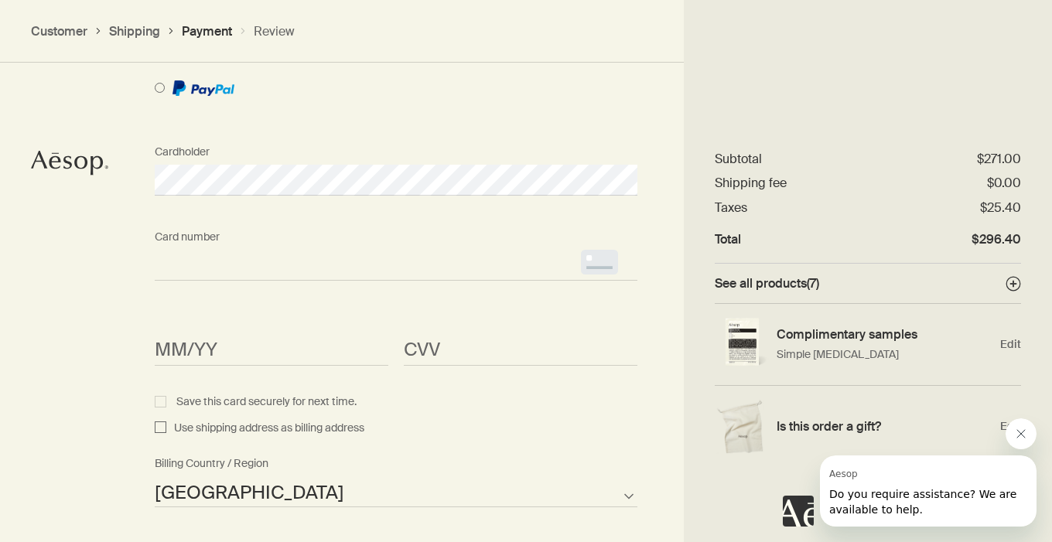
click at [91, 282] on div "How would you like to pay? Pay with Gift Card Remove Total $296.40 Gift card - …" at bounding box center [526, 296] width 1052 height 1655
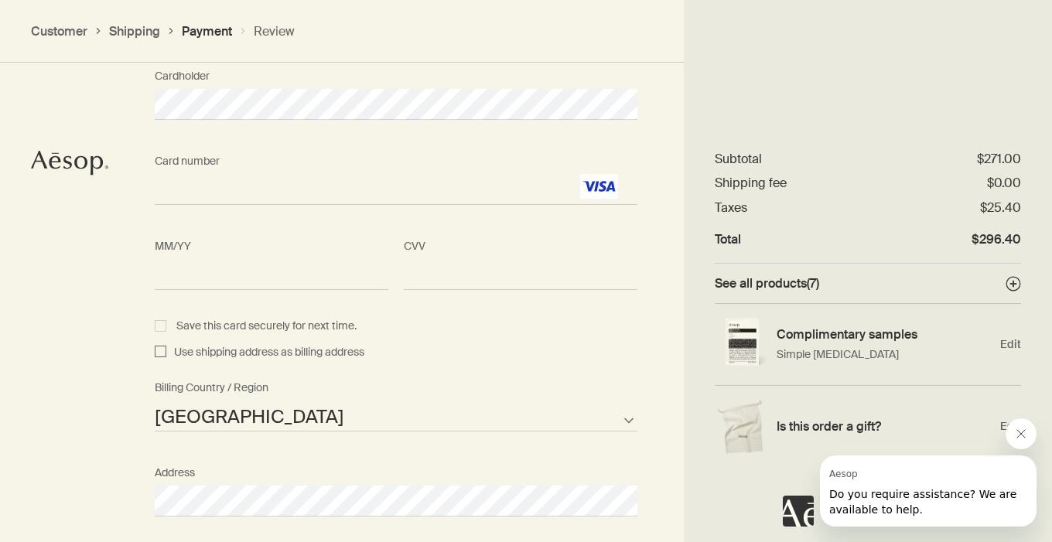
scroll to position [1791, 0]
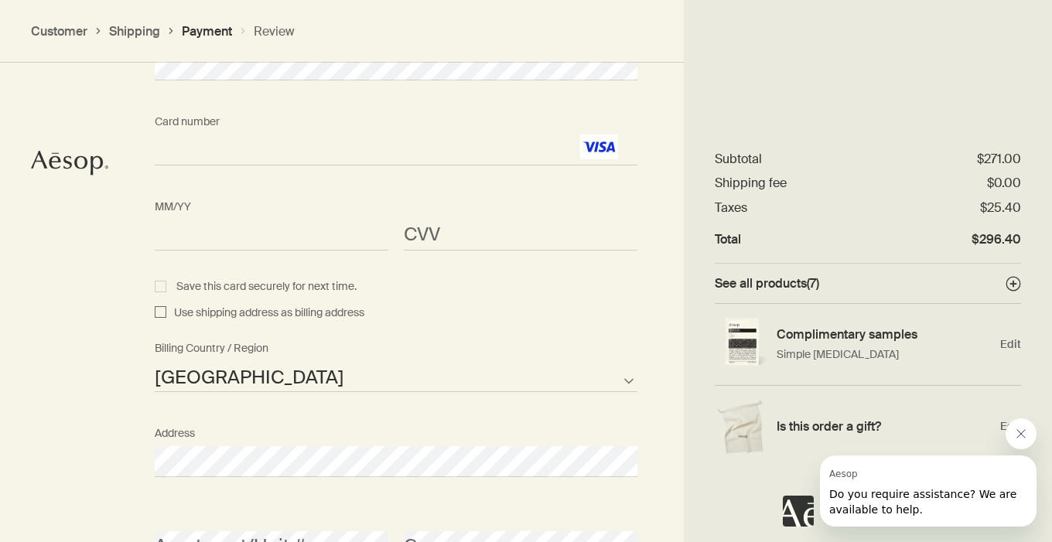
click at [429, 221] on span "<p>Your browser does not support iframes.</p>" at bounding box center [521, 235] width 234 height 31
click at [383, 263] on div "MM/YY <p>Your browser does not support iframes.</p> CVV <p>Your browser does no…" at bounding box center [396, 235] width 498 height 85
click at [350, 311] on span "Use shipping address as billing address" at bounding box center [265, 313] width 198 height 19
click at [166, 311] on input "Use shipping address as billing address" at bounding box center [161, 313] width 12 height 19
checkbox input "true"
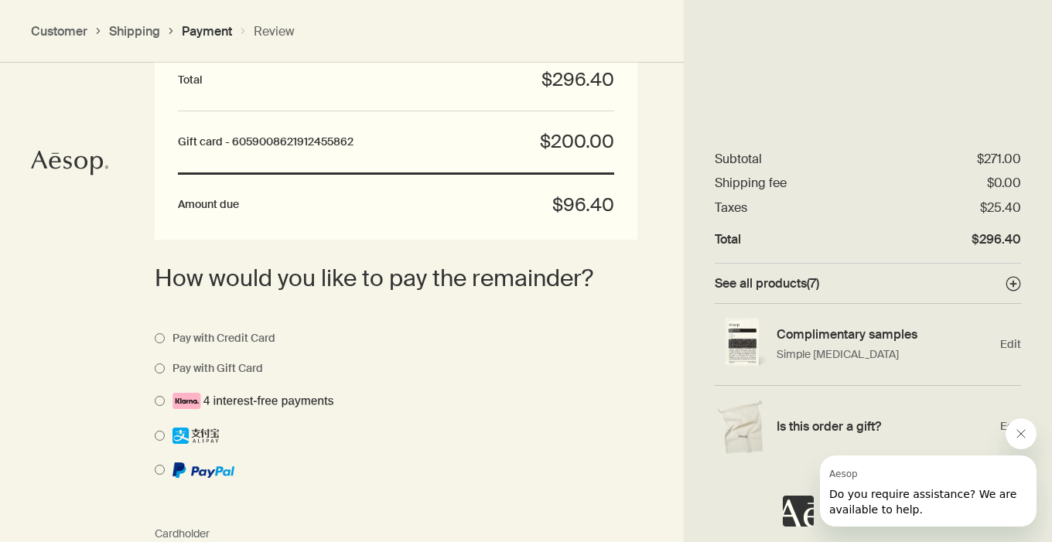
scroll to position [1736, 0]
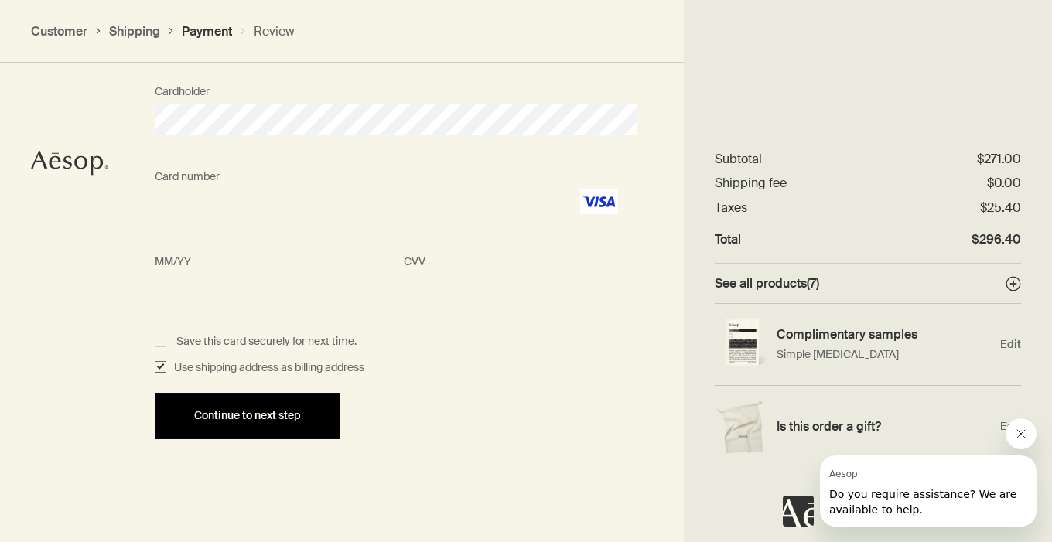
click at [314, 415] on div "Continue to next step" at bounding box center [247, 416] width 149 height 12
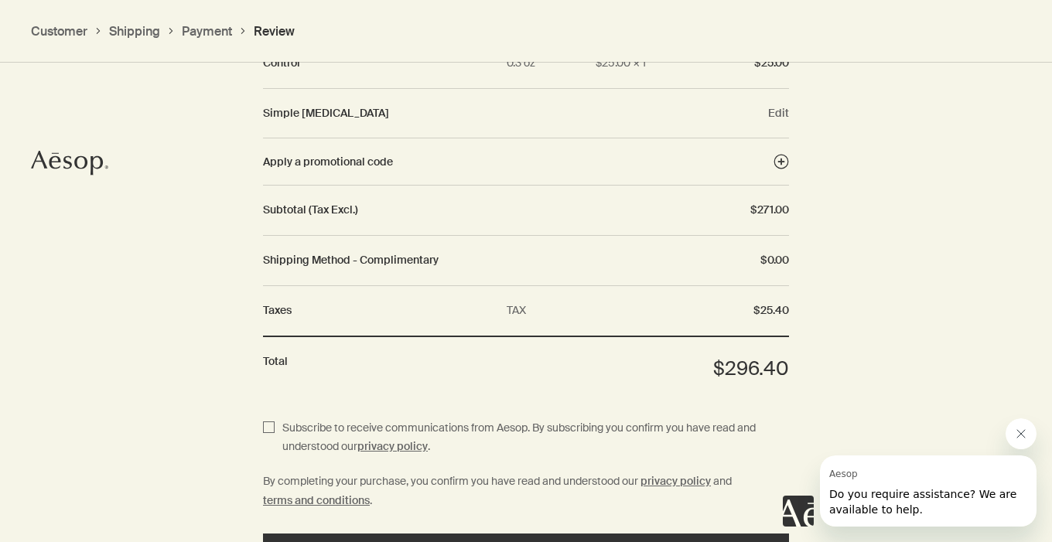
scroll to position [2006, 0]
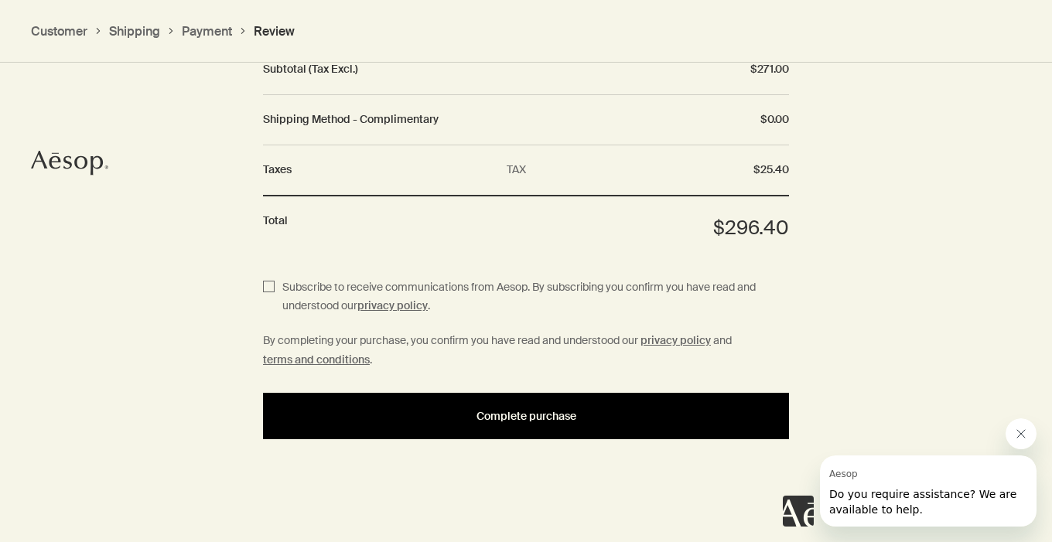
click at [442, 425] on button "Complete purchase" at bounding box center [526, 416] width 526 height 46
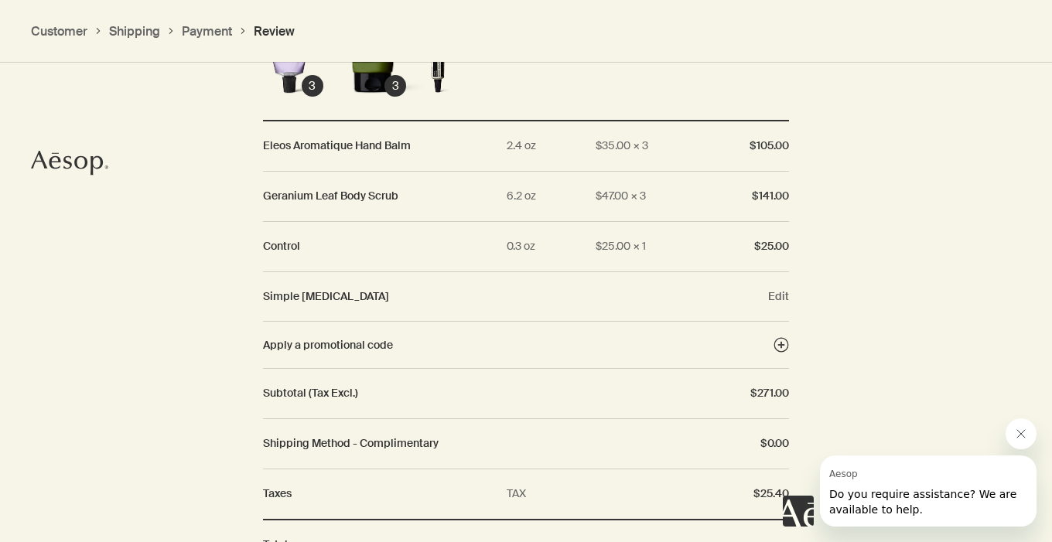
scroll to position [1681, 0]
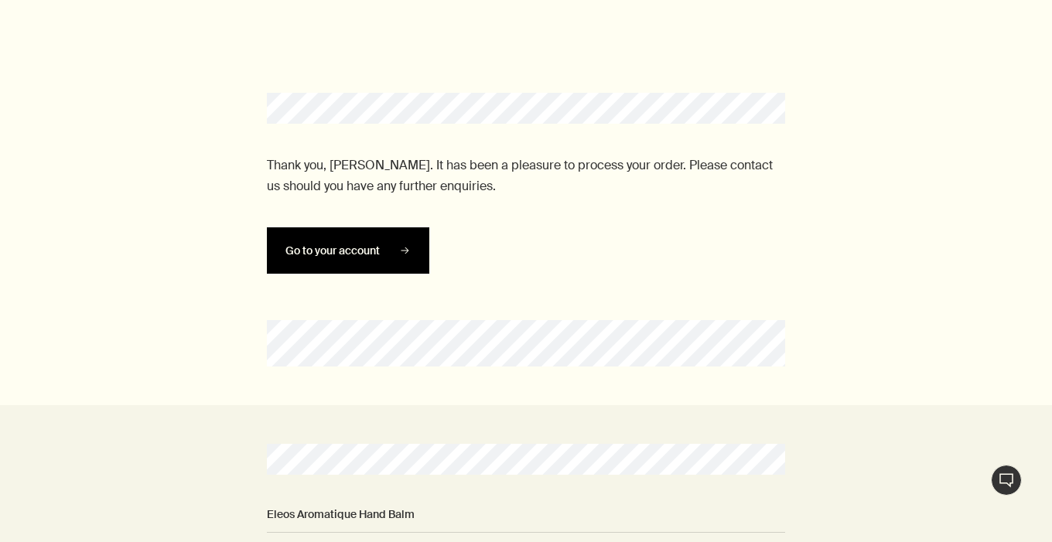
click at [386, 238] on section "Thank you, [PERSON_NAME]. It has been a pleasure to process your order. Please …" at bounding box center [526, 206] width 518 height 227
